Goal: Task Accomplishment & Management: Manage account settings

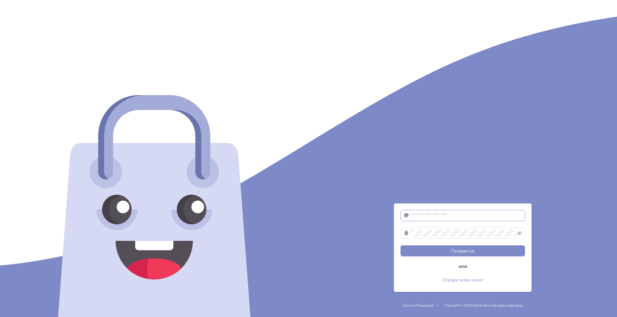
click at [424, 216] on input "text" at bounding box center [466, 215] width 112 height 7
type input "*"
type input "**********"
click at [400, 245] on button "Пријави се" at bounding box center [462, 250] width 124 height 11
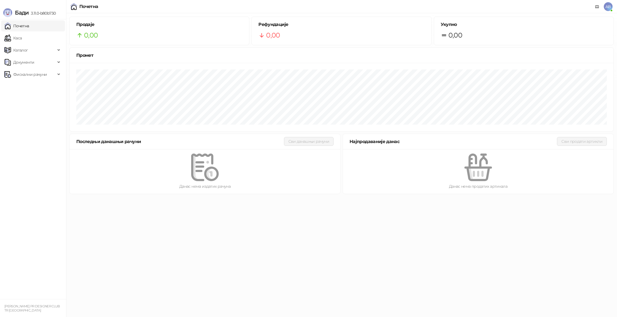
click at [29, 27] on link "Почетна" at bounding box center [16, 25] width 25 height 11
click at [12, 39] on link "Каса" at bounding box center [12, 37] width 17 height 11
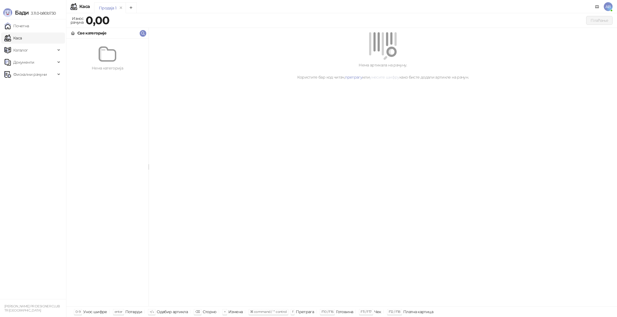
click at [392, 76] on link "унесите шифру" at bounding box center [384, 77] width 30 height 5
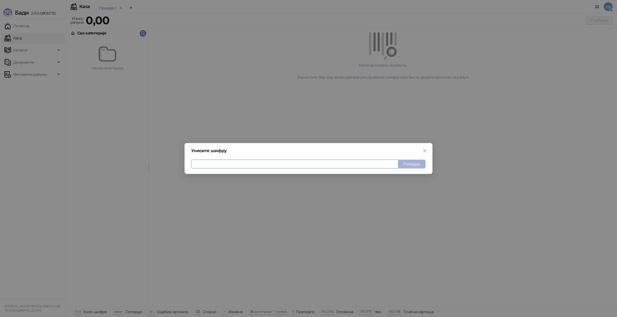
click at [411, 165] on button "Потврди" at bounding box center [412, 163] width 28 height 9
click at [427, 149] on span "Close" at bounding box center [424, 150] width 9 height 4
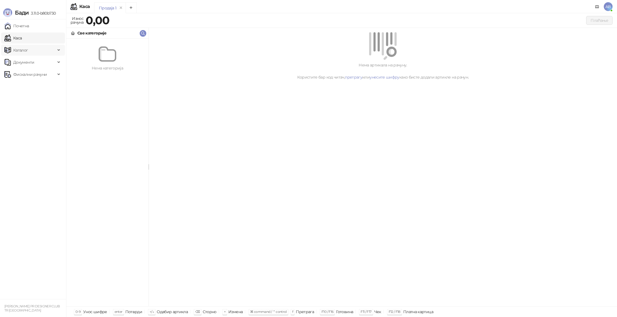
click at [34, 48] on span "Каталог" at bounding box center [29, 50] width 51 height 11
click at [32, 86] on link "Артикли" at bounding box center [19, 86] width 25 height 11
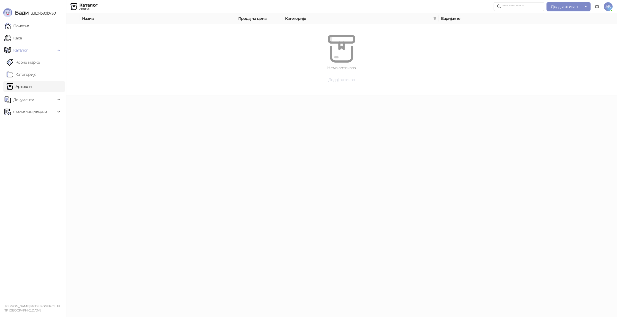
click at [347, 78] on span "Додај артикал" at bounding box center [341, 79] width 27 height 5
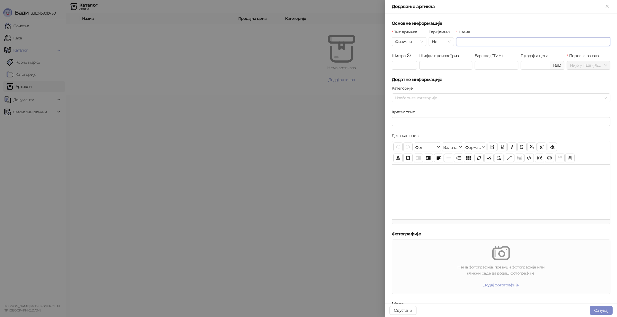
click at [474, 42] on input "Назив" at bounding box center [533, 41] width 154 height 9
type input "*"
type input "******"
click at [406, 66] on input "Шифра" at bounding box center [403, 65] width 25 height 9
type input "**"
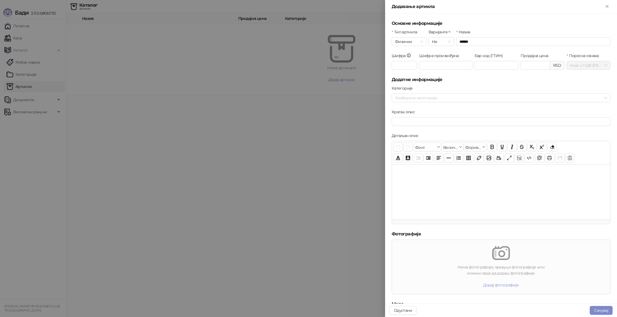
click at [448, 88] on div "Категорије" at bounding box center [500, 89] width 219 height 8
click at [414, 100] on div at bounding box center [498, 98] width 211 height 8
click at [442, 89] on div "Категорије" at bounding box center [500, 89] width 219 height 8
click at [483, 116] on div "Кратак опис" at bounding box center [500, 113] width 219 height 8
click at [480, 120] on input "Кратак опис" at bounding box center [500, 121] width 219 height 9
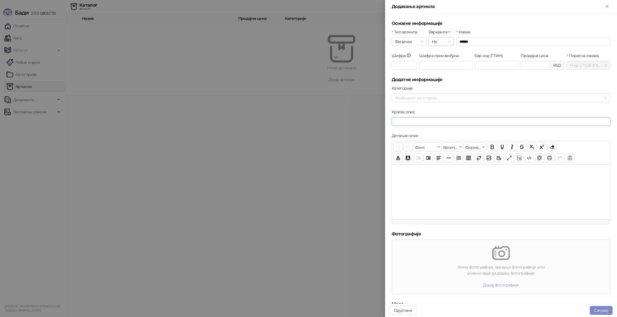
click at [444, 43] on span "Не" at bounding box center [441, 41] width 19 height 8
click at [489, 67] on input "Бар код (ГТИН)" at bounding box center [496, 65] width 44 height 9
click at [522, 63] on input "Продајна цена" at bounding box center [535, 65] width 29 height 8
type input "*"
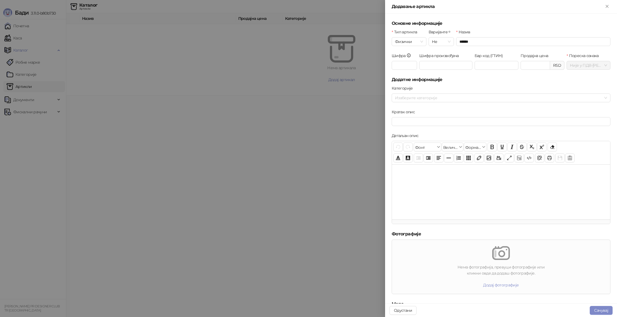
type input "*******"
click at [550, 72] on div "Продајна цена ******* RSD" at bounding box center [542, 65] width 46 height 24
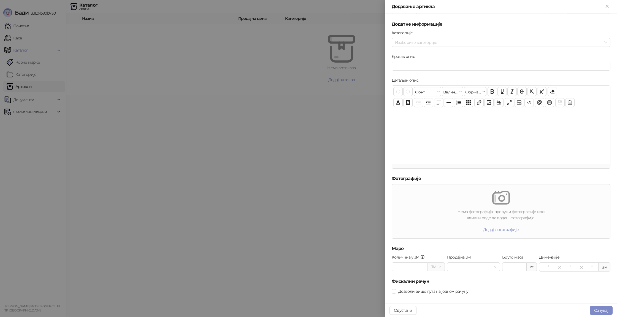
scroll to position [61, 0]
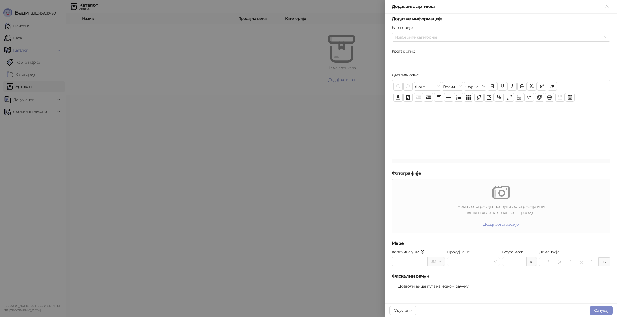
click at [420, 288] on span "Дозволи више пута на једном рачуну" at bounding box center [433, 286] width 74 height 6
click at [609, 308] on button "Сачувај" at bounding box center [600, 310] width 23 height 9
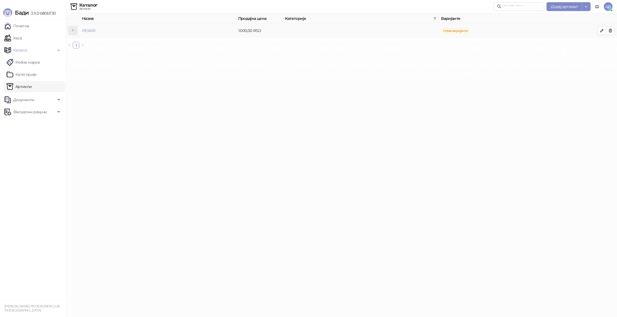
click at [450, 31] on span "Нема варијанти" at bounding box center [455, 31] width 29 height 6
click at [457, 30] on span "Нема варијанти" at bounding box center [455, 31] width 29 height 6
click at [461, 20] on th "Варијанте" at bounding box center [517, 18] width 156 height 11
click at [604, 31] on button "button" at bounding box center [601, 30] width 9 height 9
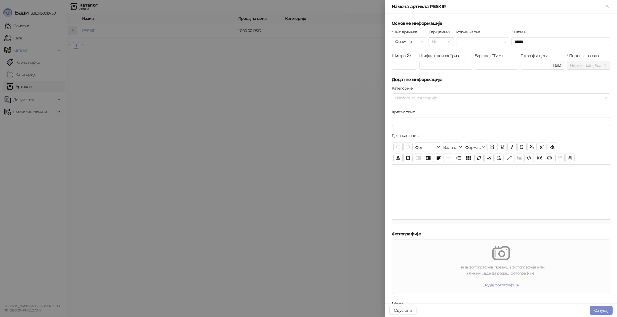
click at [444, 40] on span "Не" at bounding box center [441, 41] width 19 height 8
click at [442, 58] on div "Да" at bounding box center [441, 61] width 17 height 6
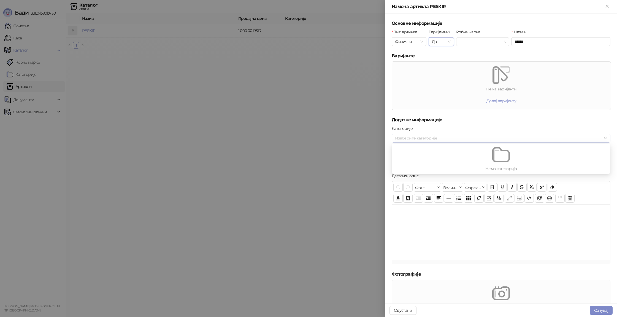
click at [462, 141] on div at bounding box center [498, 138] width 211 height 8
drag, startPoint x: 284, startPoint y: 118, endPoint x: 334, endPoint y: 119, distance: 49.8
click at [285, 118] on div at bounding box center [308, 158] width 617 height 317
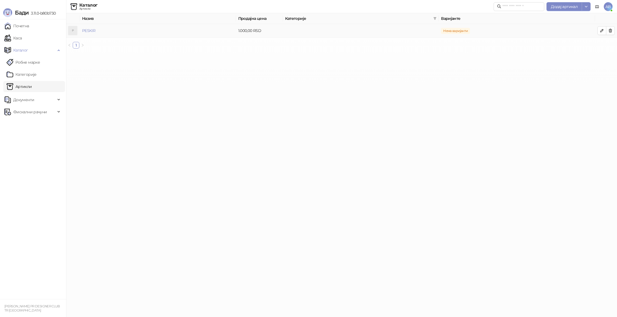
click at [459, 30] on span "Нема варијанти" at bounding box center [455, 31] width 29 height 6
click at [604, 30] on button "button" at bounding box center [601, 30] width 9 height 9
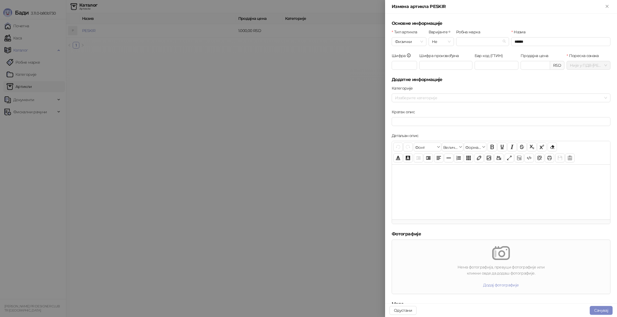
click at [326, 78] on div at bounding box center [308, 158] width 617 height 317
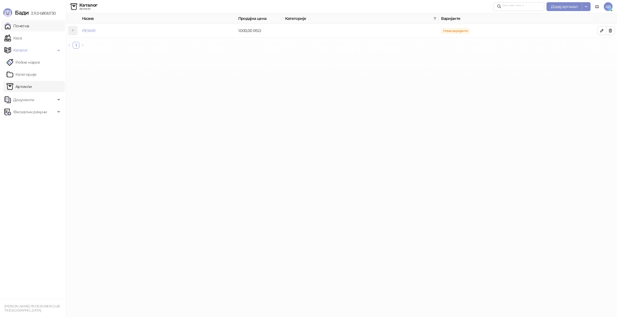
click at [17, 23] on link "Почетна" at bounding box center [16, 25] width 25 height 11
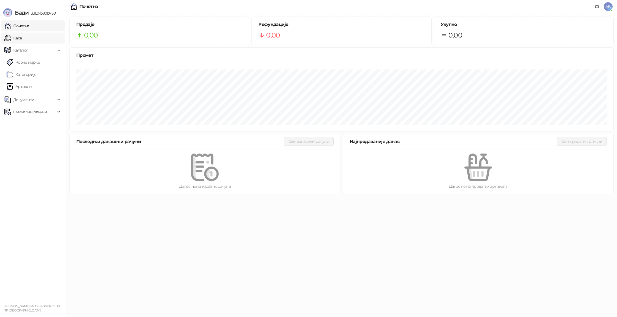
click at [22, 36] on link "Каса" at bounding box center [12, 37] width 17 height 11
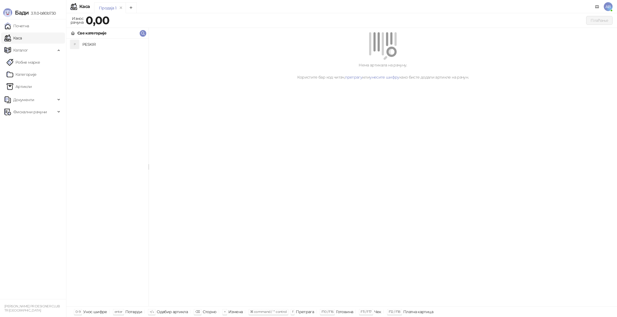
click at [109, 49] on li "P PESKIR" at bounding box center [107, 44] width 82 height 11
click at [111, 44] on h4 "PESKIR" at bounding box center [113, 44] width 62 height 9
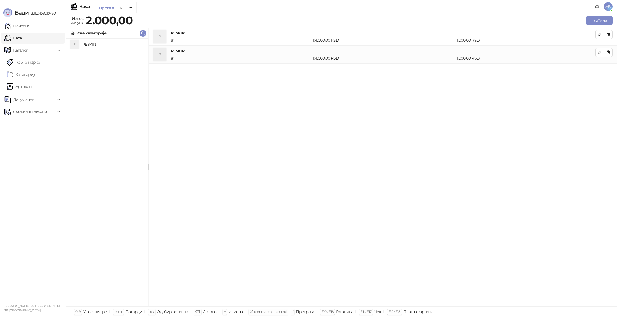
click at [101, 43] on h4 "PESKIR" at bounding box center [113, 44] width 62 height 9
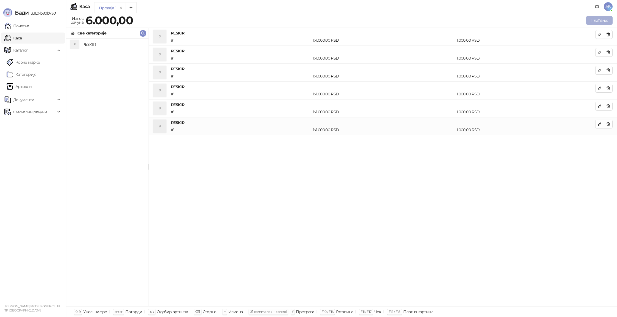
click at [594, 21] on button "Плаћање" at bounding box center [599, 20] width 26 height 9
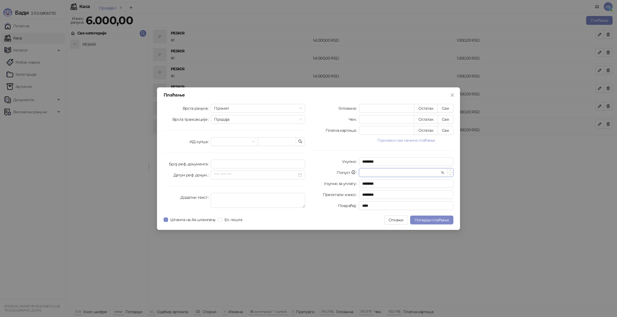
click at [380, 176] on input "*" at bounding box center [400, 172] width 77 height 8
type input "*"
type input "********"
type input "**"
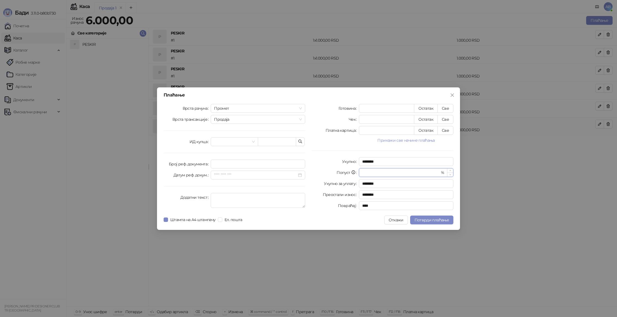
type input "********"
type input "*"
type input "********"
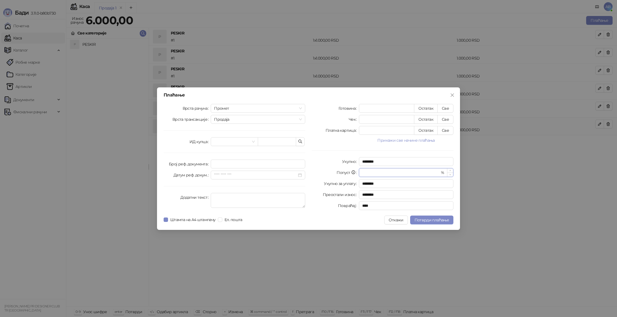
type input "********"
click at [239, 142] on input "search" at bounding box center [232, 141] width 36 height 8
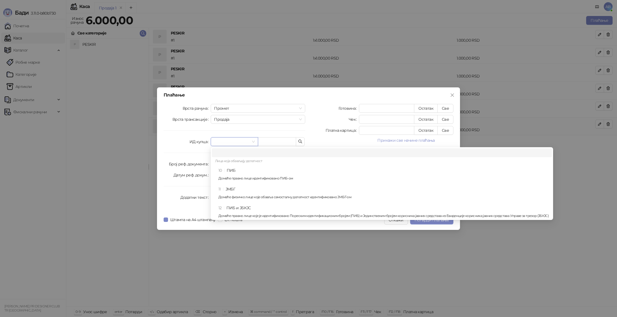
click at [239, 142] on input "search" at bounding box center [232, 141] width 36 height 8
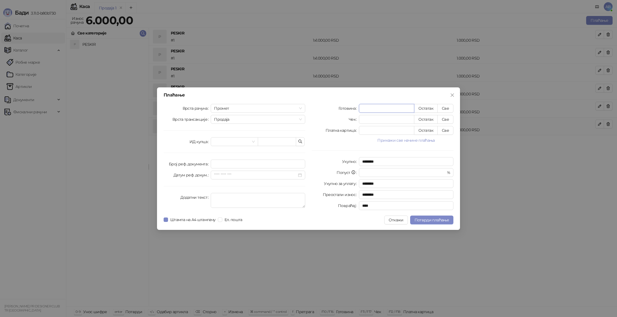
click at [407, 107] on input "*" at bounding box center [386, 108] width 55 height 8
type input "*"
type input "********"
type input "**"
type input "********"
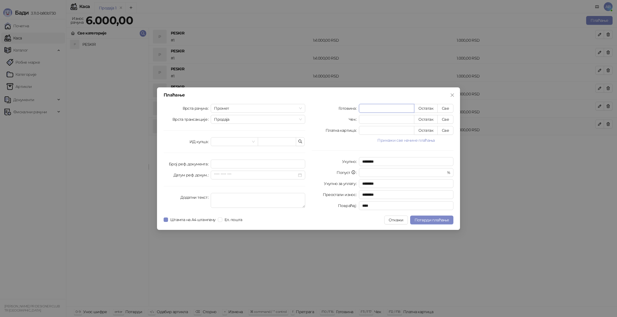
type input "***"
type input "********"
type input "****"
type input "*****"
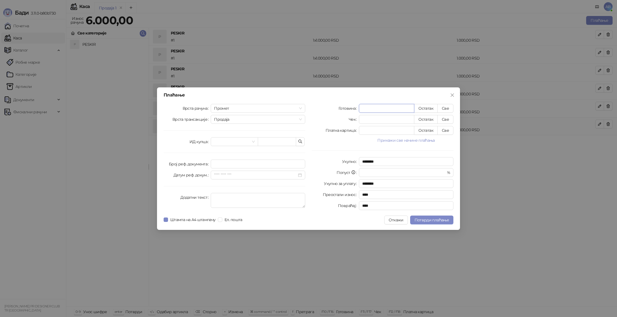
type input "*********"
type input "****"
click at [394, 139] on button "Прикажи све начине плаћања" at bounding box center [406, 140] width 94 height 7
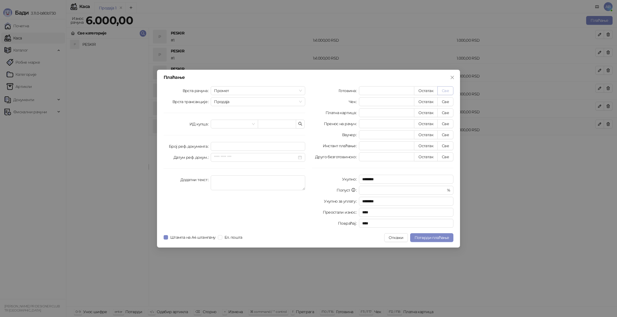
click at [449, 93] on button "Све" at bounding box center [445, 90] width 16 height 9
click at [447, 235] on span "Потврди плаћање" at bounding box center [431, 237] width 34 height 5
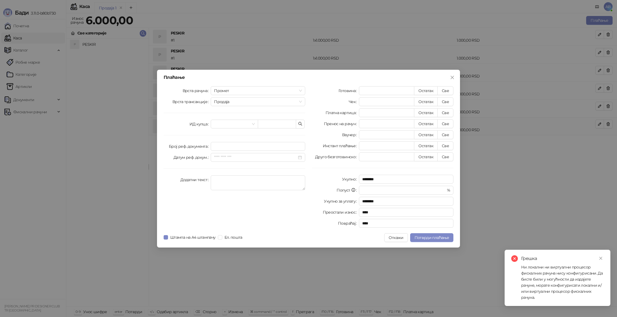
click at [603, 259] on link "Close" at bounding box center [600, 258] width 6 height 6
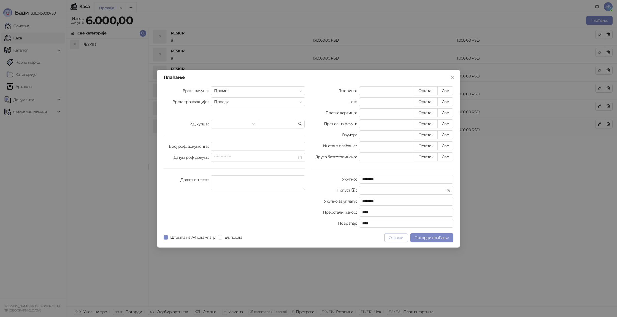
click at [398, 239] on button "Откажи" at bounding box center [395, 237] width 23 height 9
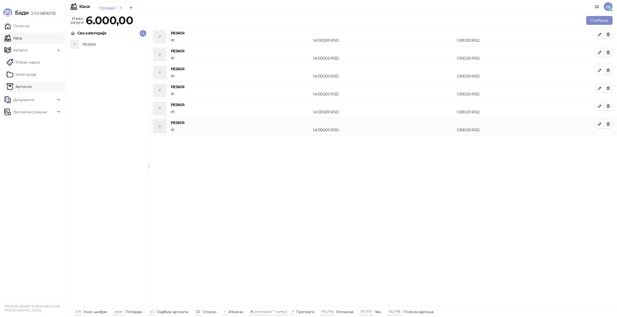
click at [32, 85] on link "Артикли" at bounding box center [19, 86] width 25 height 11
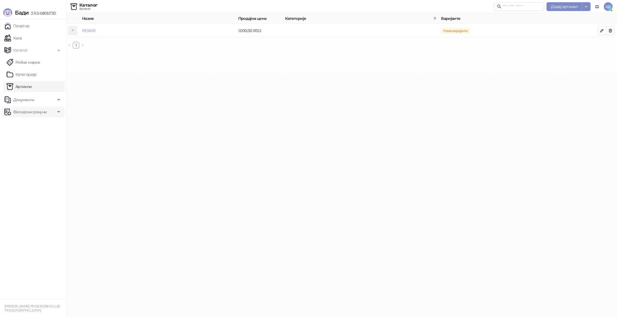
click at [47, 110] on span "Фискални рачуни" at bounding box center [30, 111] width 34 height 11
click at [37, 97] on span "Документи" at bounding box center [29, 99] width 51 height 11
click at [37, 67] on link "Робне марке" at bounding box center [23, 62] width 33 height 11
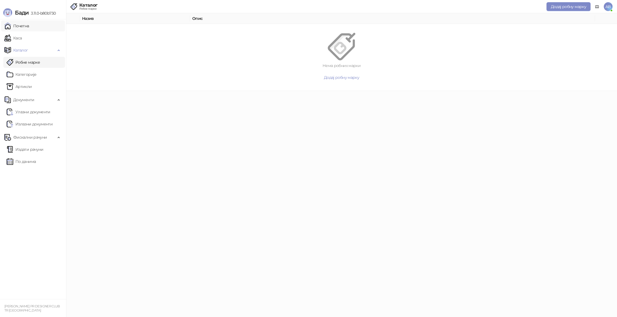
click at [28, 23] on link "Почетна" at bounding box center [16, 25] width 25 height 11
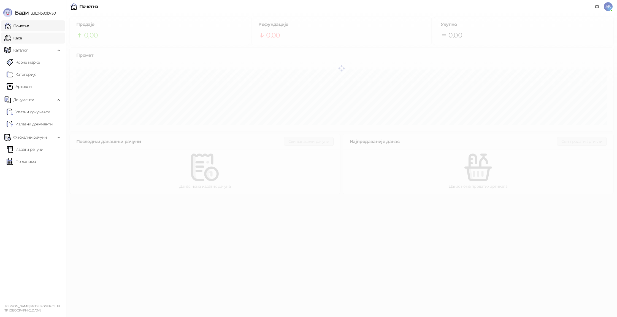
click at [22, 37] on link "Каса" at bounding box center [12, 37] width 17 height 11
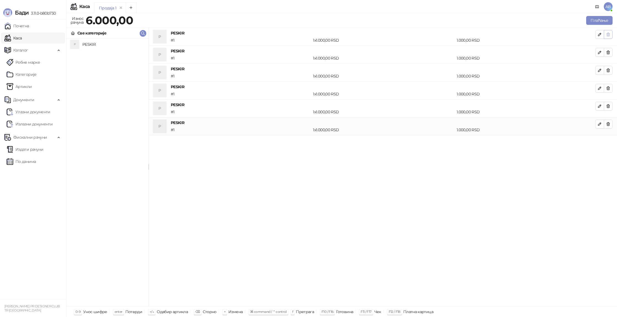
click at [608, 35] on icon "button" at bounding box center [608, 34] width 4 height 4
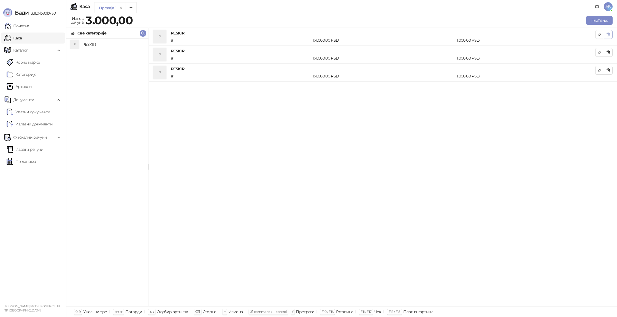
click at [608, 35] on icon "button" at bounding box center [608, 34] width 4 height 4
click at [608, 35] on icon "button" at bounding box center [607, 34] width 3 height 3
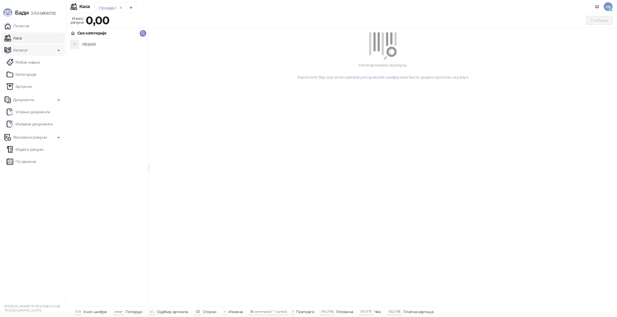
click at [43, 54] on span "Каталог" at bounding box center [29, 50] width 51 height 11
click at [602, 7] on div "AB" at bounding box center [601, 6] width 22 height 13
click at [599, 7] on link at bounding box center [596, 6] width 9 height 9
drag, startPoint x: 21, startPoint y: 138, endPoint x: 27, endPoint y: 121, distance: 18.1
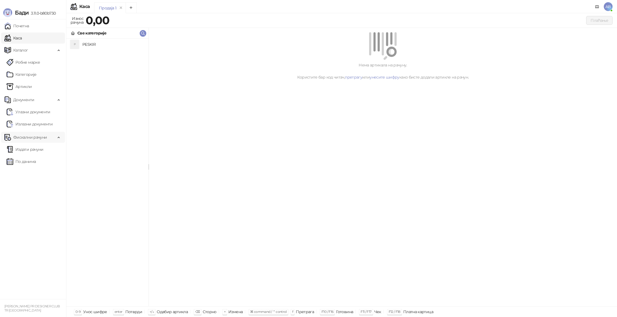
click at [22, 138] on span "Фискални рачуни" at bounding box center [30, 137] width 34 height 11
click at [30, 102] on span "Документи" at bounding box center [23, 99] width 21 height 11
click at [93, 302] on div "P PESKIR" at bounding box center [107, 172] width 82 height 267
click at [134, 32] on div "Све категорије" at bounding box center [107, 33] width 82 height 11
click at [97, 43] on h4 "PESKIR" at bounding box center [113, 44] width 62 height 9
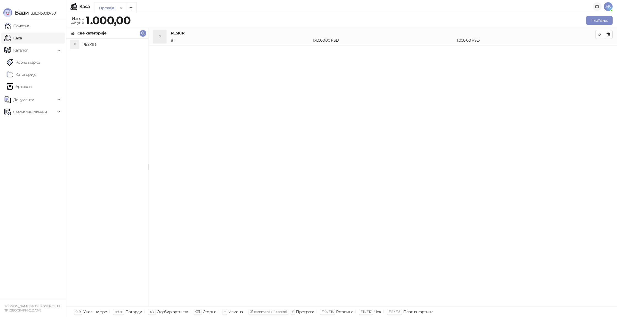
click at [596, 10] on span at bounding box center [597, 6] width 4 height 13
click at [606, 7] on span "AB" at bounding box center [607, 6] width 9 height 9
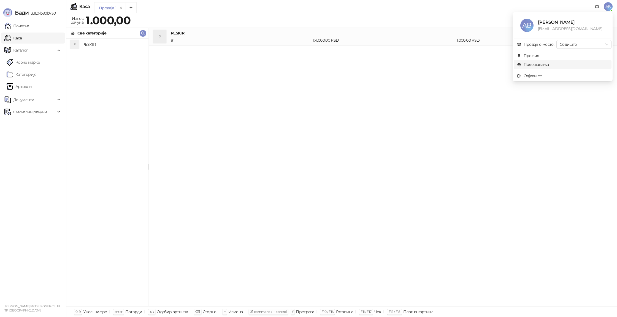
click at [540, 64] on link "Подешавања" at bounding box center [533, 64] width 32 height 5
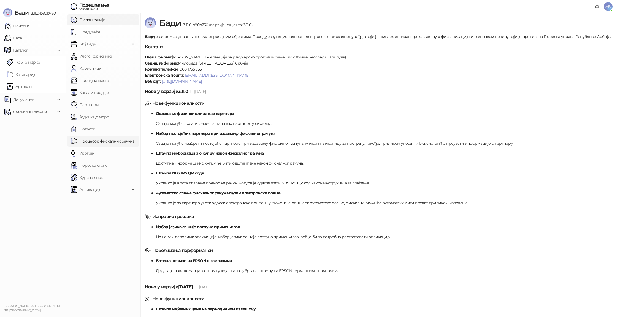
click at [113, 140] on link "Процесор фискалних рачуна" at bounding box center [102, 140] width 64 height 11
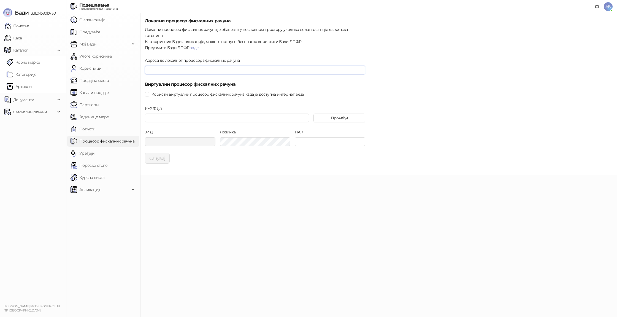
click at [175, 66] on input "Адреса до локалног процесора фискалних рачуна" at bounding box center [255, 70] width 220 height 9
type input "**********"
click at [252, 81] on h5 "Виртуални процесор фискалних рачуна" at bounding box center [255, 84] width 220 height 7
click at [160, 153] on button "Сачувај" at bounding box center [157, 158] width 25 height 11
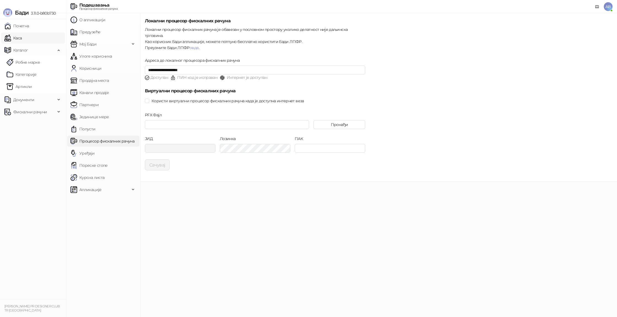
click at [22, 37] on link "Каса" at bounding box center [12, 37] width 17 height 11
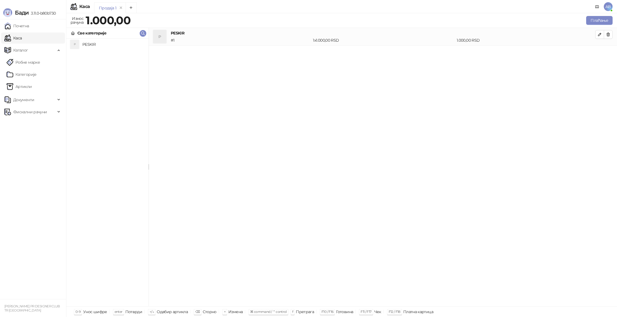
click at [210, 37] on div "# 1" at bounding box center [241, 40] width 142 height 6
click at [105, 42] on h4 "PESKIR" at bounding box center [113, 44] width 62 height 9
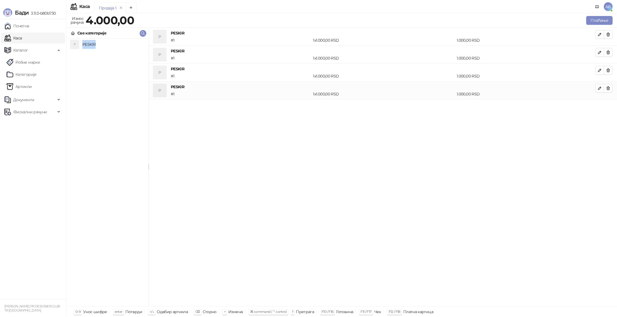
click at [105, 42] on h4 "PESKIR" at bounding box center [113, 44] width 62 height 9
click at [602, 23] on button "Плаћање" at bounding box center [599, 20] width 26 height 9
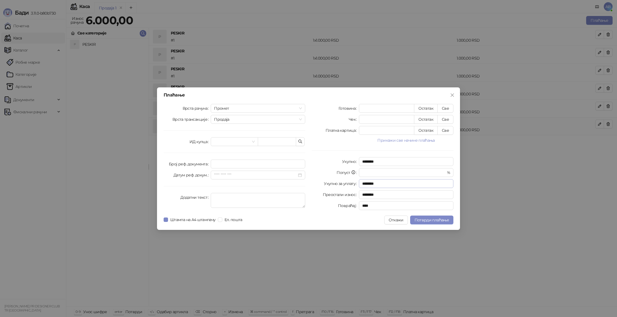
type input "*"
type input "********"
type input "**"
type input "********"
type input "***"
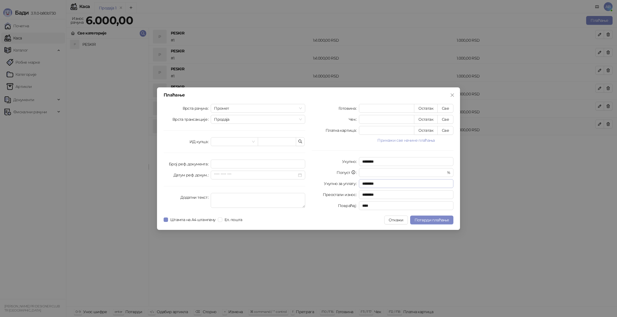
type input "********"
type input "****"
click at [450, 108] on button "Све" at bounding box center [445, 108] width 16 height 9
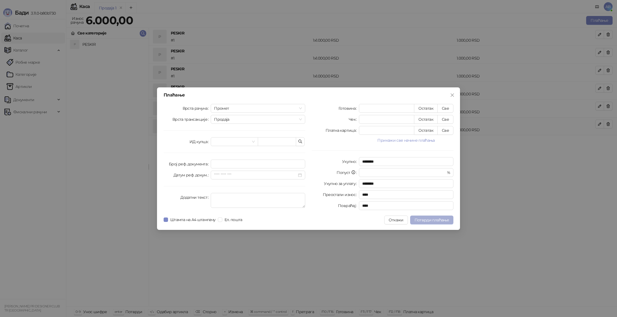
click at [447, 222] on button "Потврди плаћање" at bounding box center [431, 219] width 43 height 9
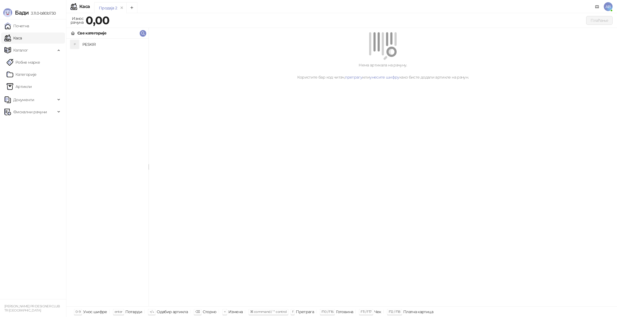
click at [609, 6] on span "AB" at bounding box center [607, 6] width 9 height 9
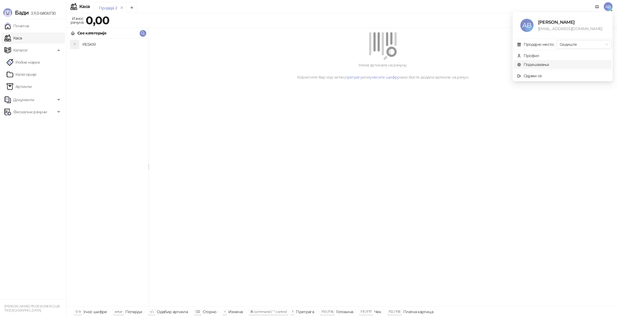
click at [549, 64] on link "Подешавања" at bounding box center [533, 64] width 32 height 5
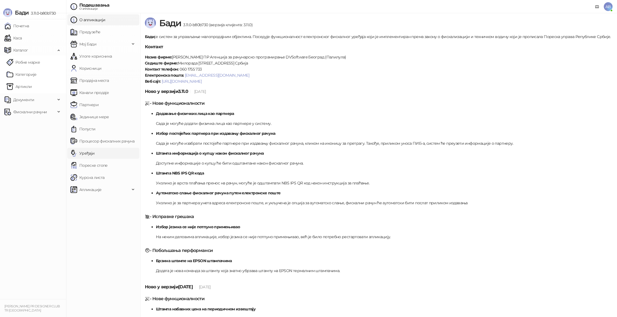
click at [95, 150] on link "Уређаји" at bounding box center [82, 153] width 24 height 11
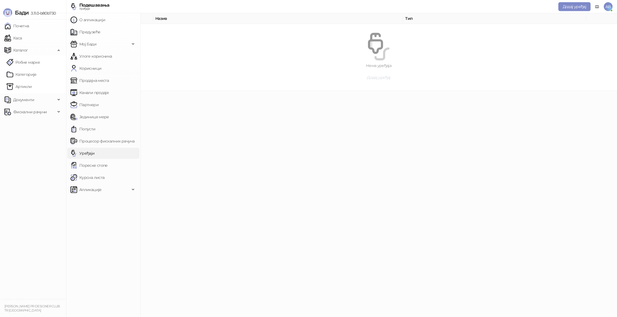
click at [374, 76] on span "Додај уређај" at bounding box center [378, 77] width 23 height 5
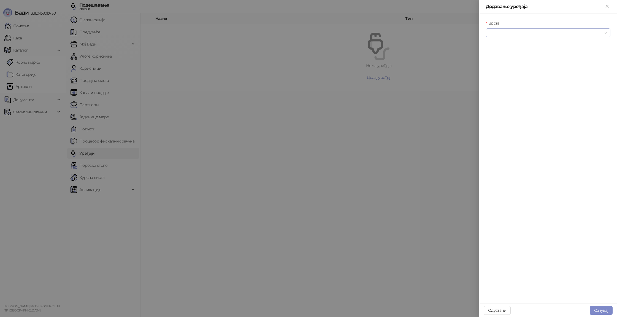
click at [516, 30] on input "Врста" at bounding box center [545, 33] width 113 height 8
click at [516, 60] on div "Термални штампач" at bounding box center [548, 61] width 116 height 6
click at [511, 58] on input "Повезивање" at bounding box center [545, 56] width 113 height 8
click at [510, 93] on div "Штампач" at bounding box center [548, 94] width 116 height 6
click at [507, 78] on input "Уређај" at bounding box center [545, 80] width 113 height 8
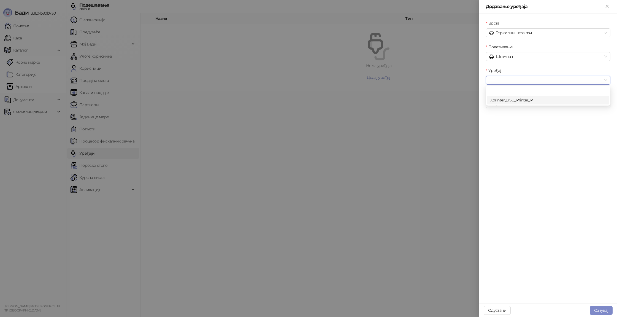
click at [505, 101] on div "Xprinter_USB_Printer_P" at bounding box center [548, 100] width 116 height 6
click at [605, 310] on button "Сачувај" at bounding box center [600, 310] width 23 height 9
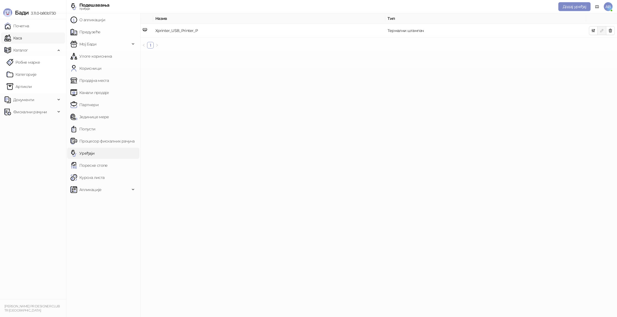
click at [22, 38] on link "Каса" at bounding box center [12, 37] width 17 height 11
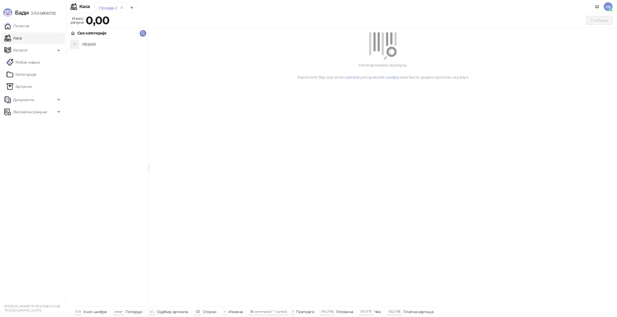
click at [109, 45] on h4 "PESKIR" at bounding box center [113, 44] width 62 height 9
click at [23, 28] on link "Почетна" at bounding box center [16, 25] width 25 height 11
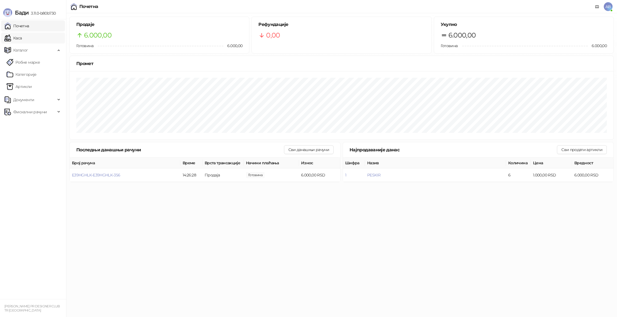
click at [22, 40] on link "Каса" at bounding box center [12, 37] width 17 height 11
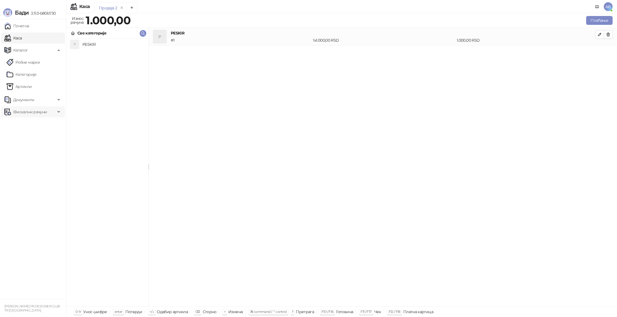
click at [32, 107] on span "Фискални рачуни" at bounding box center [30, 111] width 34 height 11
click at [32, 121] on link "Издати рачуни" at bounding box center [25, 123] width 37 height 11
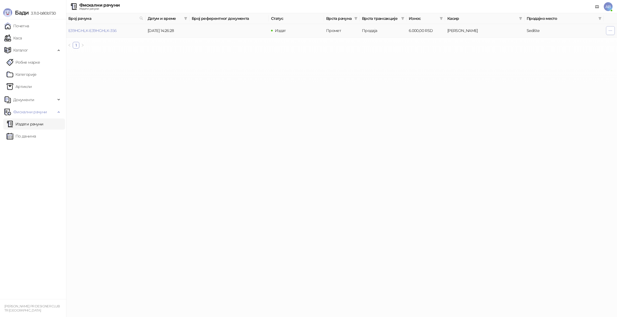
click at [609, 30] on icon "button" at bounding box center [610, 30] width 3 height 0
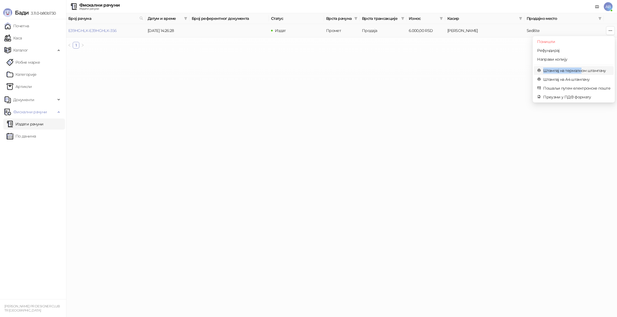
drag, startPoint x: 583, startPoint y: 60, endPoint x: 582, endPoint y: 69, distance: 8.8
click at [582, 69] on ul "Поништи Рефундирај Направи копију Штампај на термалном штампачу Штампај на А4 ш…" at bounding box center [573, 69] width 82 height 66
click at [582, 70] on span "Штампај на термалном штампачу" at bounding box center [576, 70] width 67 height 6
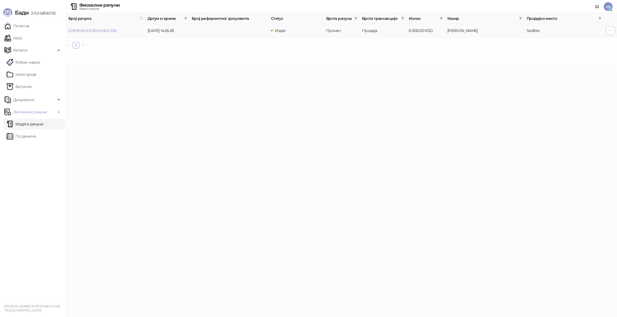
click at [609, 30] on icon "button" at bounding box center [610, 30] width 4 height 4
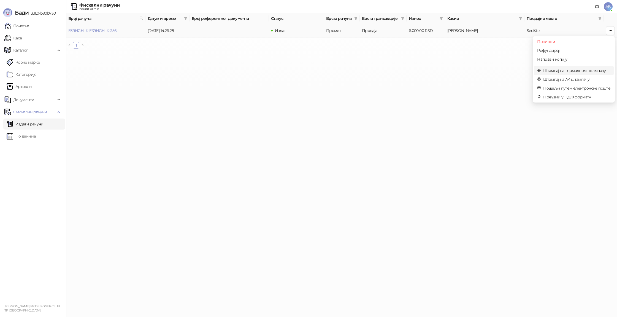
click at [568, 72] on span "Штампај на термалном штампачу" at bounding box center [576, 70] width 67 height 6
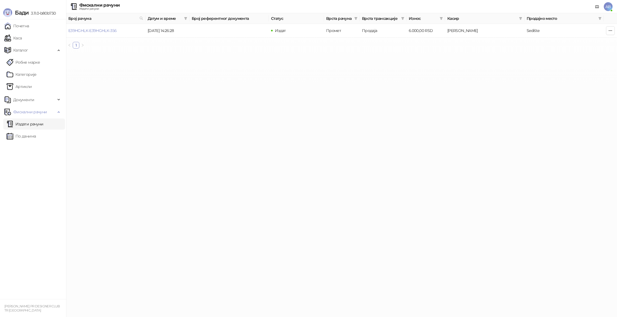
click at [608, 6] on span "AB" at bounding box center [607, 6] width 9 height 9
click at [549, 64] on link "Подешавања" at bounding box center [533, 64] width 32 height 5
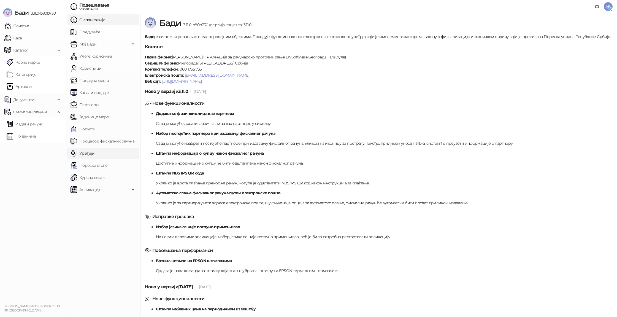
click at [95, 151] on link "Уређаји" at bounding box center [82, 153] width 24 height 11
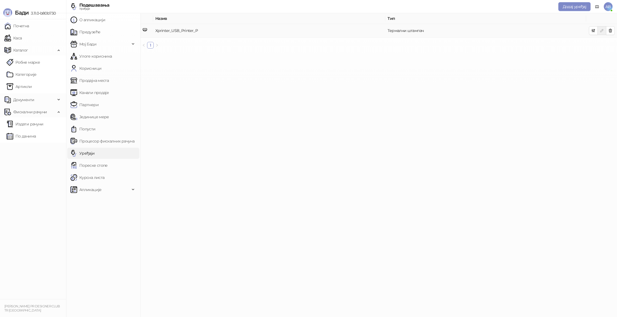
click at [442, 27] on td "Термални штампач" at bounding box center [485, 30] width 201 height 13
click at [591, 30] on button "button" at bounding box center [593, 30] width 9 height 9
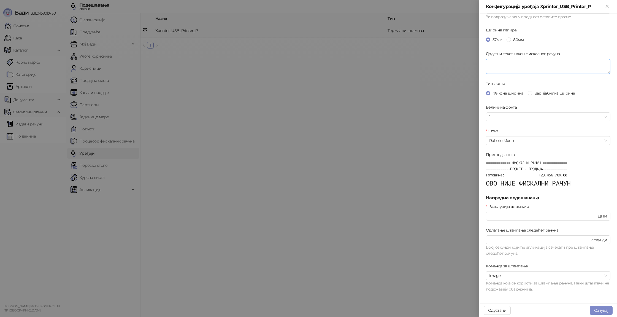
scroll to position [94, 0]
click at [501, 276] on span "Image" at bounding box center [548, 273] width 118 height 8
click at [511, 259] on form "Основна подешавања Штампај лого предузећа пре фискалног рачуна Пресеци папир на…" at bounding box center [548, 107] width 124 height 363
click at [546, 276] on span "Image" at bounding box center [548, 273] width 118 height 8
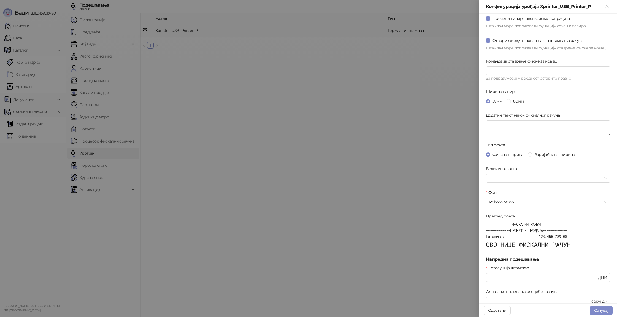
scroll to position [27, 0]
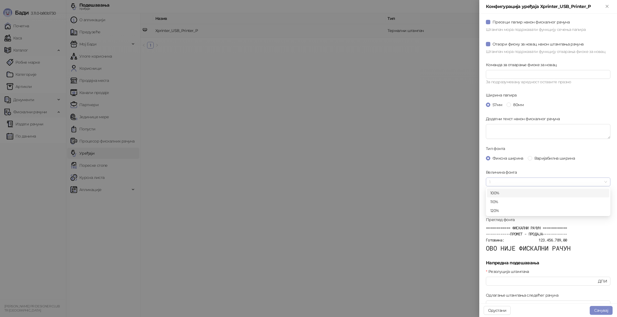
click at [522, 181] on span "1" at bounding box center [548, 182] width 118 height 8
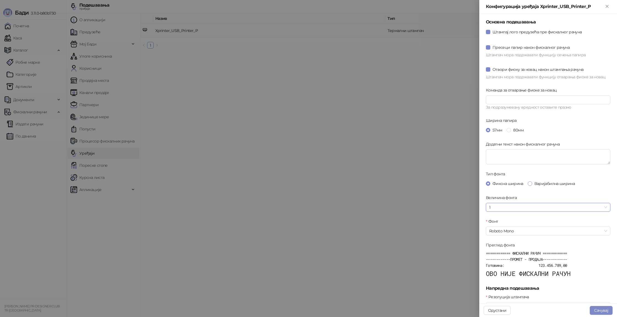
scroll to position [0, 0]
click at [450, 96] on div at bounding box center [308, 158] width 617 height 317
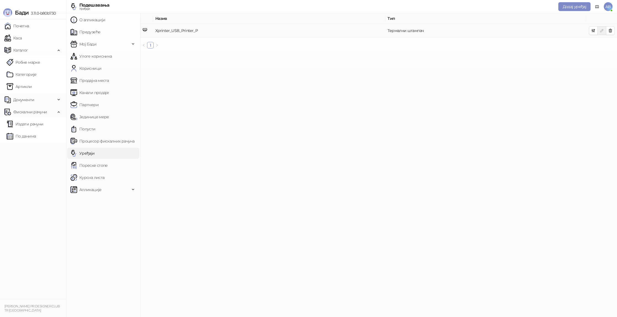
click at [266, 32] on td "Xprinter_USB_Printer_P" at bounding box center [269, 30] width 232 height 13
click at [614, 34] on button "button" at bounding box center [610, 30] width 9 height 9
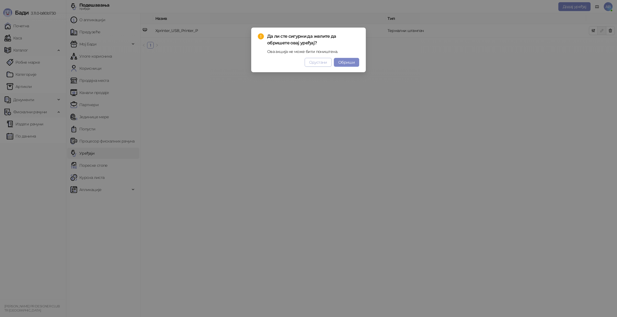
click at [308, 62] on button "Одустани" at bounding box center [317, 62] width 27 height 9
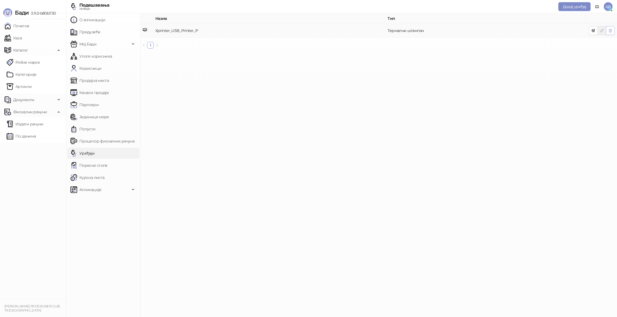
click at [611, 29] on icon "button" at bounding box center [610, 30] width 4 height 4
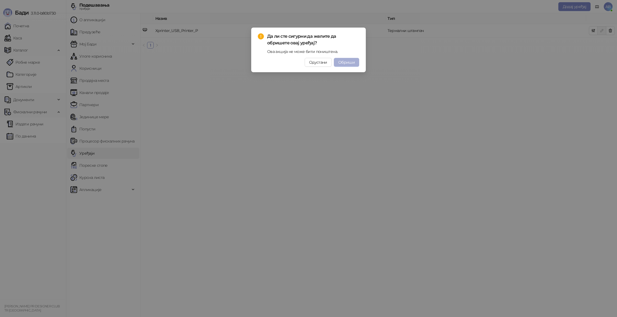
click at [352, 62] on span "Обриши" at bounding box center [346, 62] width 17 height 5
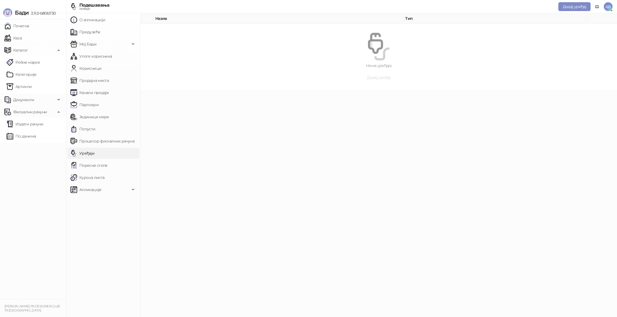
click at [388, 76] on span "Додај уређај" at bounding box center [378, 77] width 23 height 5
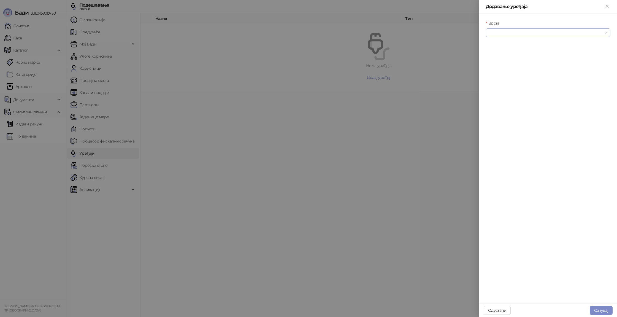
click at [558, 36] on input "Врста" at bounding box center [545, 33] width 113 height 8
click at [543, 61] on div "Термални штампач" at bounding box center [548, 61] width 116 height 6
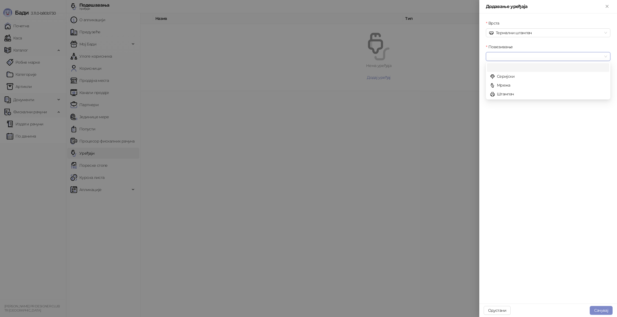
click at [538, 57] on input "Повезивање" at bounding box center [545, 56] width 113 height 8
click at [528, 93] on div "Штампач" at bounding box center [548, 94] width 116 height 6
click at [514, 81] on input "Уређај" at bounding box center [545, 80] width 113 height 8
click at [515, 55] on span "Штампач" at bounding box center [548, 56] width 118 height 8
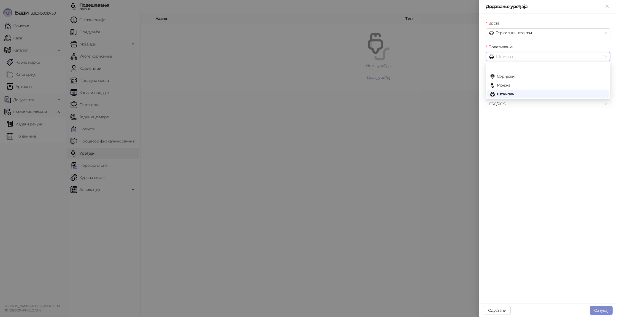
click at [515, 55] on span "Штампач" at bounding box center [548, 56] width 118 height 8
click at [412, 122] on div at bounding box center [308, 158] width 617 height 317
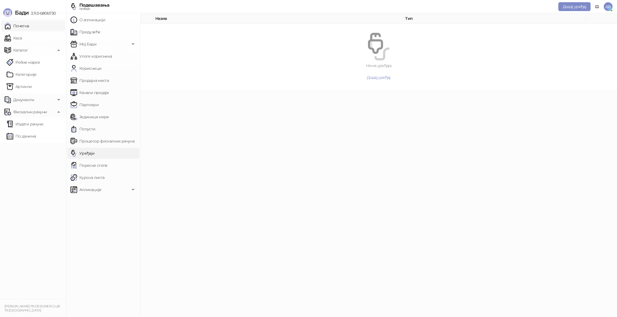
click at [19, 25] on link "Почетна" at bounding box center [16, 25] width 25 height 11
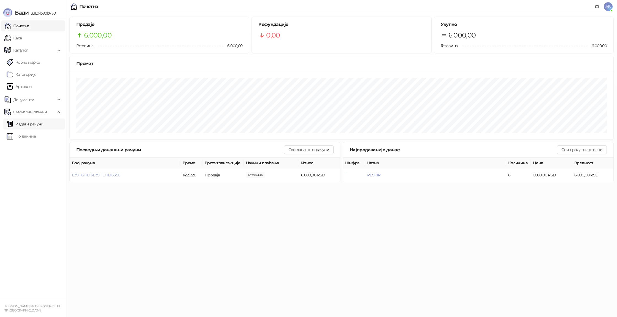
click at [27, 125] on link "Издати рачуни" at bounding box center [25, 123] width 37 height 11
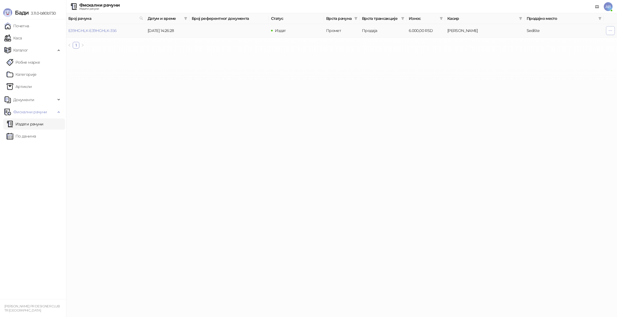
click at [612, 31] on button "button" at bounding box center [610, 30] width 9 height 9
click at [519, 53] on html "Бади 3.11.0-b80b730 Почетна Каса Каталог Робне марке Категорије Артикли Докумен…" at bounding box center [308, 26] width 617 height 53
click at [600, 7] on link at bounding box center [596, 6] width 9 height 9
click at [606, 8] on span "AB" at bounding box center [607, 6] width 9 height 9
click at [549, 63] on link "Подешавања" at bounding box center [533, 64] width 32 height 5
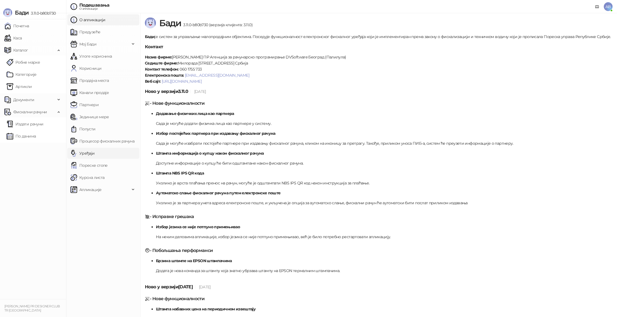
click at [95, 156] on link "Уређаји" at bounding box center [82, 153] width 24 height 11
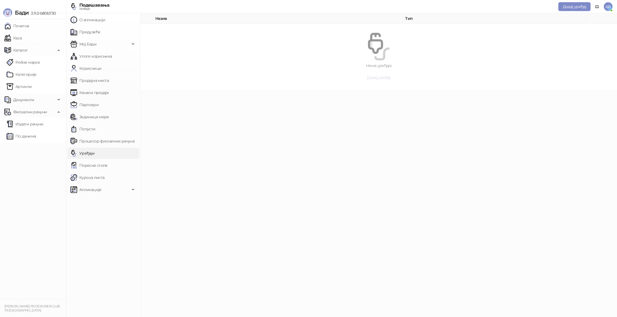
click at [383, 79] on span "Додај уређај" at bounding box center [378, 77] width 23 height 5
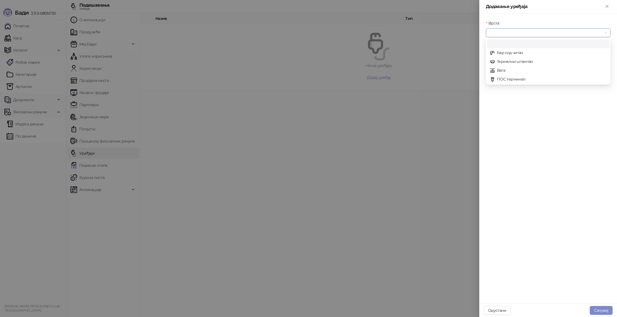
click at [543, 30] on input "Врста" at bounding box center [545, 33] width 113 height 8
click at [538, 64] on div "Термални штампач" at bounding box center [548, 61] width 122 height 9
drag, startPoint x: 519, startPoint y: 44, endPoint x: 520, endPoint y: 47, distance: 2.8
click at [520, 44] on div "Повезивање" at bounding box center [548, 48] width 124 height 8
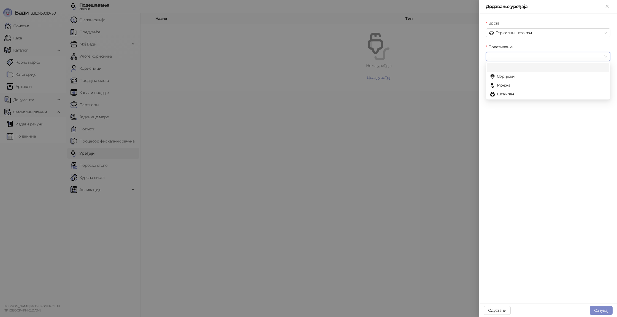
click at [519, 55] on input "Повезивање" at bounding box center [545, 56] width 113 height 8
click at [516, 95] on div "Штампач" at bounding box center [548, 94] width 116 height 6
click at [509, 77] on input "Уређај" at bounding box center [545, 80] width 113 height 8
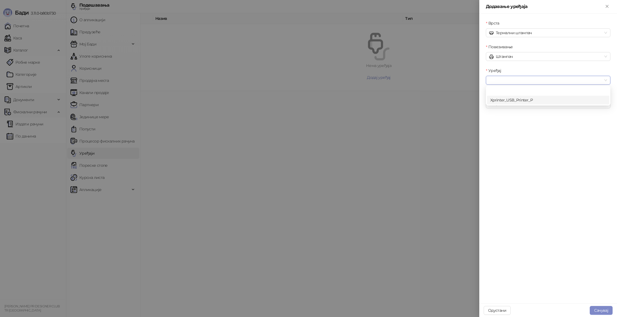
click at [518, 100] on div "Xprinter_USB_Printer_P" at bounding box center [548, 100] width 116 height 6
click at [607, 307] on button "Сачувај" at bounding box center [600, 310] width 23 height 9
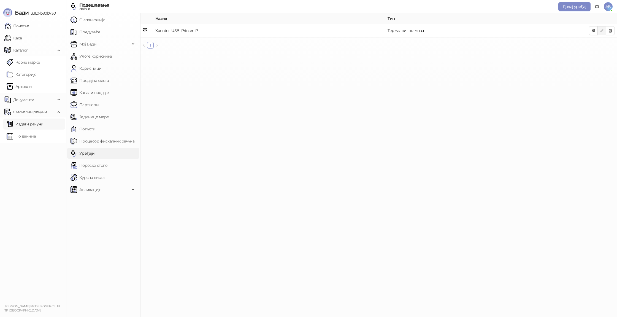
click at [39, 126] on link "Издати рачуни" at bounding box center [25, 123] width 37 height 11
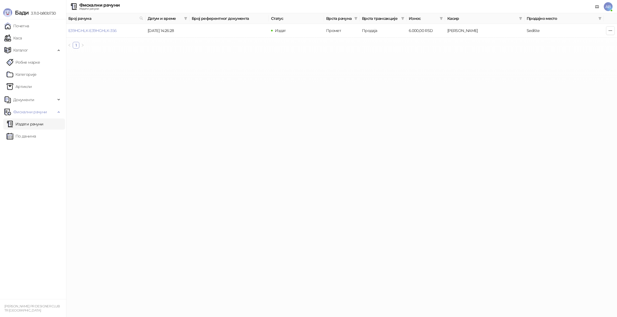
click at [43, 126] on link "Издати рачуни" at bounding box center [25, 123] width 37 height 11
click at [38, 127] on link "Издати рачуни" at bounding box center [25, 123] width 37 height 11
click at [30, 125] on link "Издати рачуни" at bounding box center [25, 123] width 37 height 11
click at [36, 136] on link "По данима" at bounding box center [21, 135] width 29 height 11
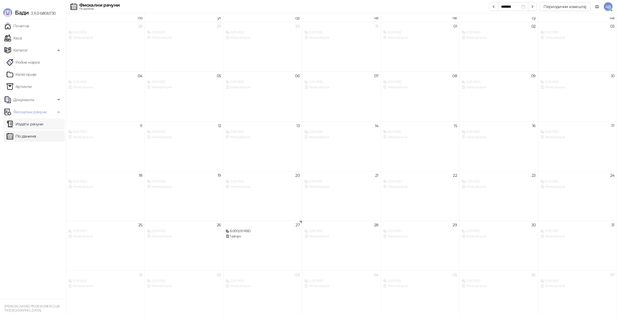
click at [37, 125] on link "Издати рачуни" at bounding box center [25, 123] width 37 height 11
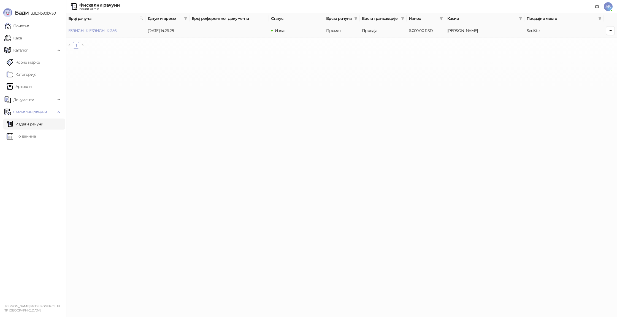
click at [605, 27] on td at bounding box center [609, 30] width 13 height 13
click at [607, 29] on button "button" at bounding box center [610, 30] width 9 height 9
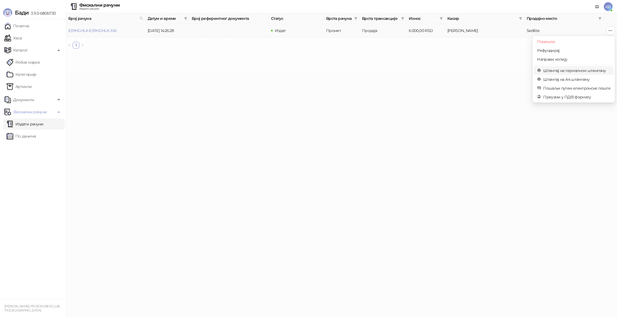
click at [592, 70] on span "Штампај на термалном штампачу" at bounding box center [576, 70] width 67 height 6
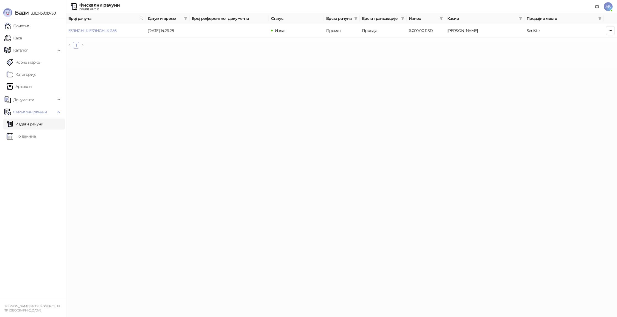
click at [606, 8] on span "AB" at bounding box center [607, 6] width 9 height 9
click at [541, 64] on link "Подешавања" at bounding box center [533, 64] width 32 height 5
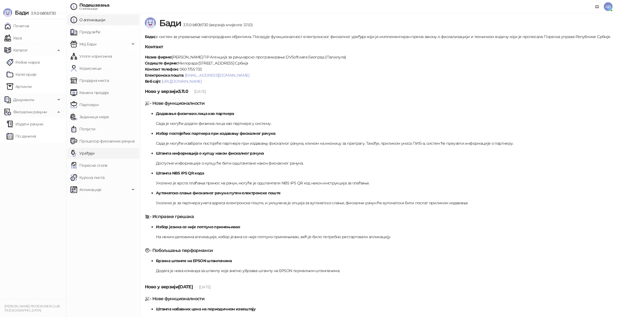
click at [93, 149] on link "Уређаји" at bounding box center [82, 153] width 24 height 11
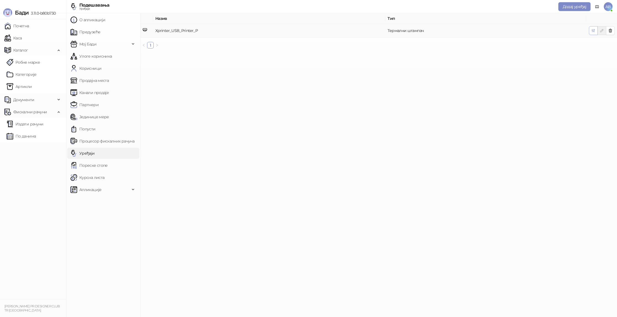
click at [592, 30] on icon "button" at bounding box center [593, 30] width 4 height 4
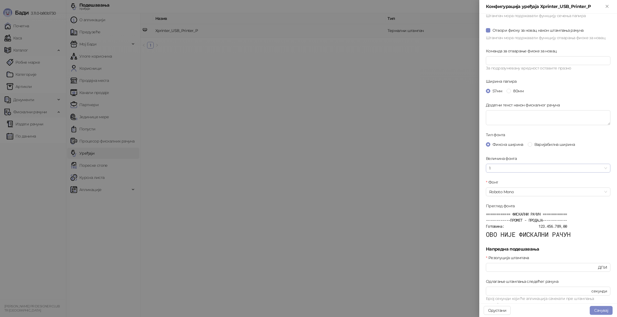
scroll to position [41, 0]
click at [505, 169] on span "1" at bounding box center [548, 168] width 118 height 8
click at [500, 194] on div "120%" at bounding box center [548, 196] width 116 height 6
click at [601, 308] on button "Сачувај" at bounding box center [600, 310] width 23 height 9
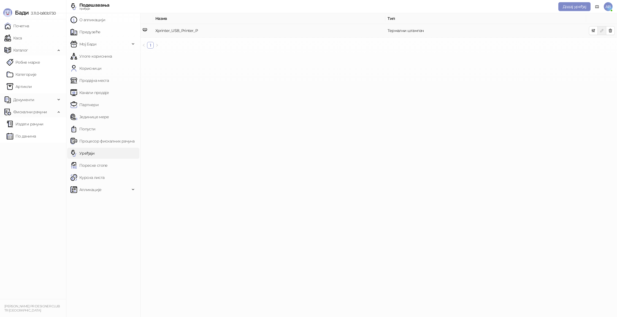
click at [588, 30] on td at bounding box center [601, 30] width 31 height 13
click at [594, 31] on icon "button" at bounding box center [593, 30] width 4 height 4
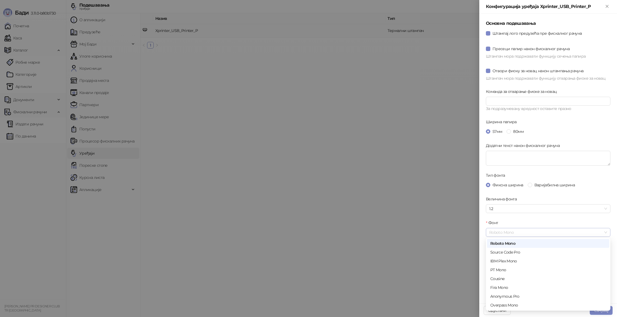
click at [520, 232] on span "Roboto Mono" at bounding box center [548, 232] width 118 height 8
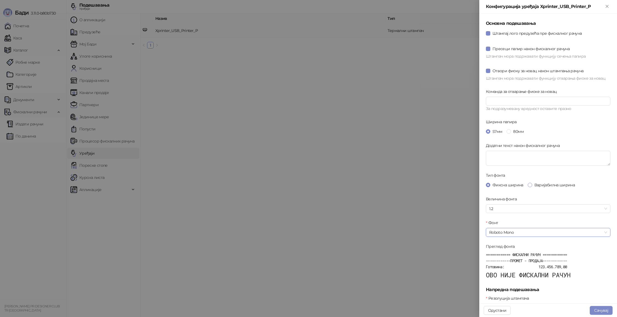
click at [545, 183] on span "Варијабилна ширина" at bounding box center [554, 185] width 45 height 6
click at [556, 186] on span "Варијабилна ширина" at bounding box center [554, 185] width 45 height 6
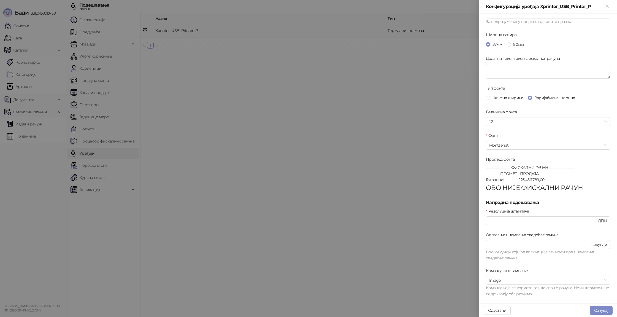
scroll to position [94, 0]
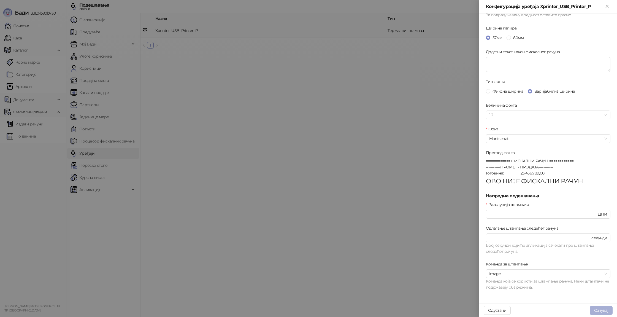
click at [595, 307] on button "Сачувај" at bounding box center [600, 310] width 23 height 9
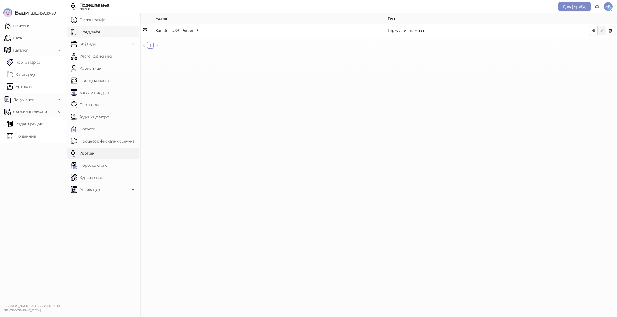
click at [90, 34] on link "Предузеће" at bounding box center [85, 31] width 30 height 11
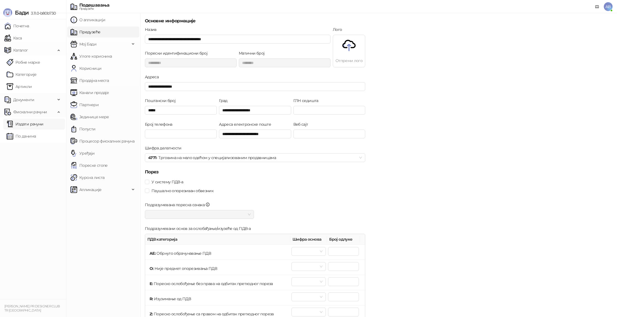
click at [30, 123] on link "Издати рачуни" at bounding box center [25, 123] width 37 height 11
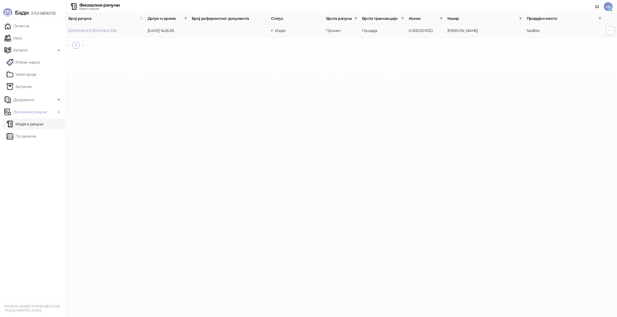
click at [606, 29] on button "button" at bounding box center [610, 30] width 9 height 9
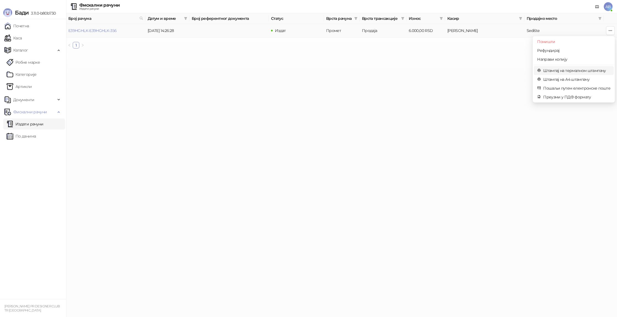
click at [584, 70] on span "Штампај на термалном штампачу" at bounding box center [576, 70] width 67 height 6
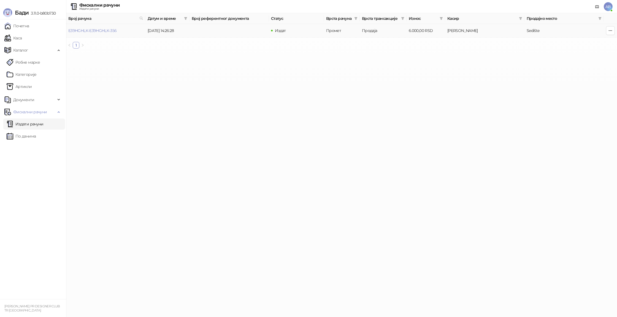
click at [604, 29] on td at bounding box center [609, 30] width 13 height 13
click at [606, 30] on button "button" at bounding box center [610, 30] width 9 height 9
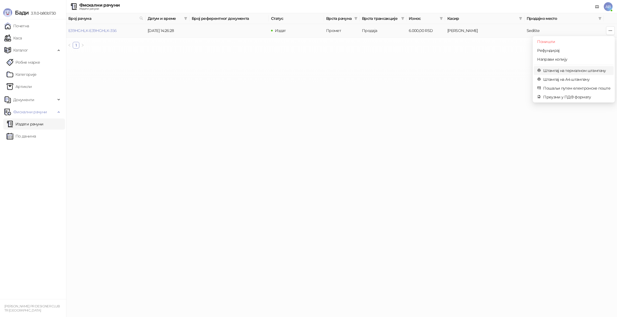
click at [592, 75] on li "Штампај на термалном штампачу" at bounding box center [574, 70] width 80 height 9
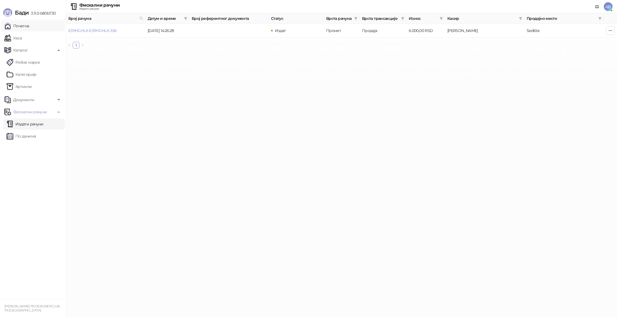
click at [29, 25] on link "Почетна" at bounding box center [16, 25] width 25 height 11
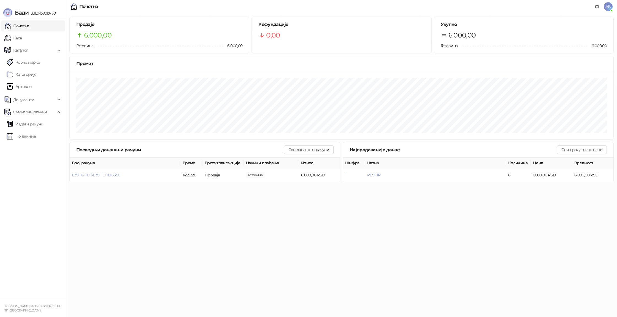
click at [605, 6] on span "AB" at bounding box center [607, 6] width 9 height 9
click at [546, 64] on link "Подешавања" at bounding box center [533, 64] width 32 height 5
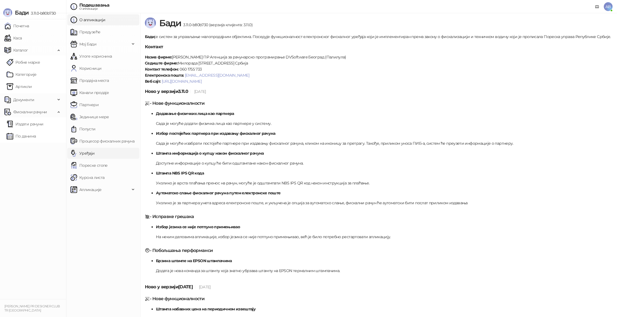
click at [95, 153] on link "Уређаји" at bounding box center [82, 153] width 24 height 11
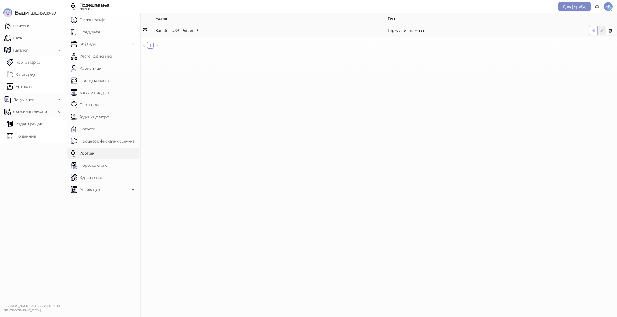
click at [595, 33] on button "button" at bounding box center [593, 30] width 9 height 9
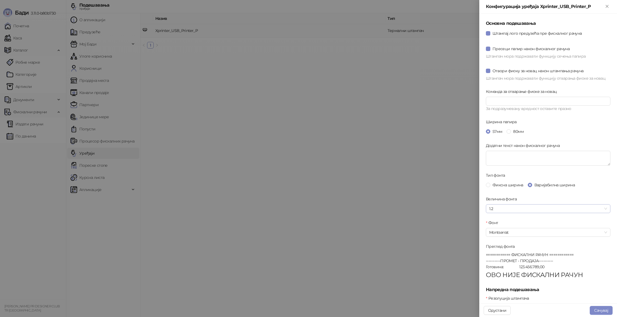
click at [521, 210] on span "1.2" at bounding box center [548, 208] width 118 height 8
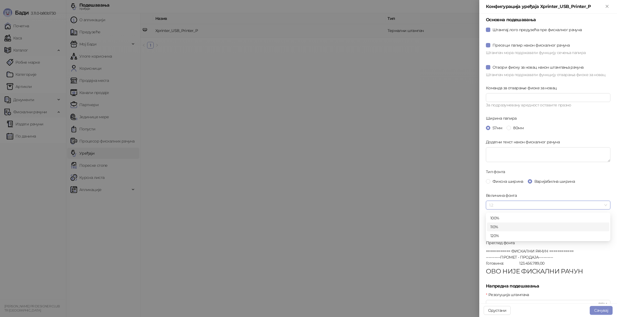
scroll to position [3, 0]
click at [514, 224] on div "110%" at bounding box center [548, 227] width 116 height 6
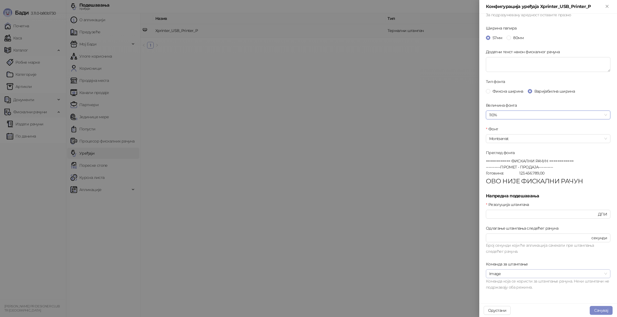
scroll to position [94, 0]
click at [536, 271] on span "Image" at bounding box center [548, 273] width 118 height 8
click at [528, 299] on div "Raster (Epson)" at bounding box center [548, 302] width 116 height 6
click at [611, 310] on button "Сачувај" at bounding box center [600, 310] width 23 height 9
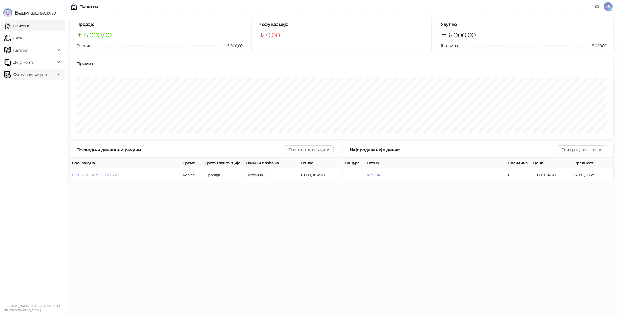
click at [29, 74] on span "Фискални рачуни" at bounding box center [30, 74] width 34 height 11
click at [32, 88] on link "Издати рачуни" at bounding box center [25, 86] width 37 height 11
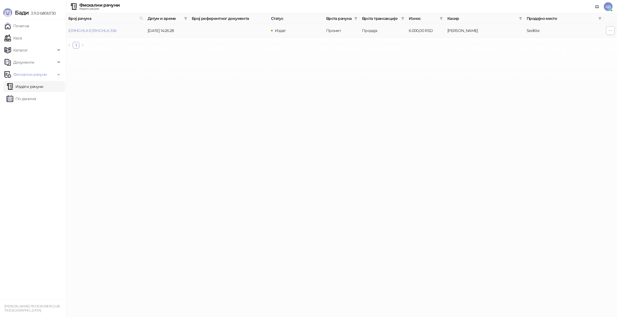
click at [607, 32] on button "button" at bounding box center [610, 30] width 9 height 9
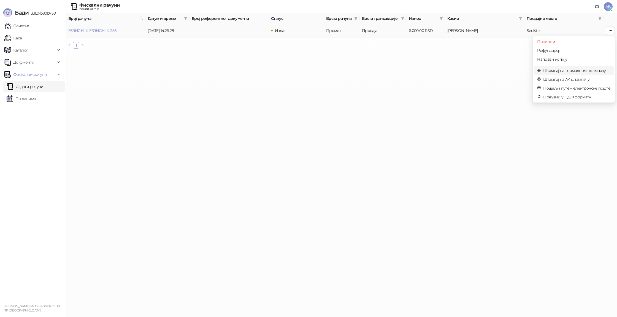
click at [588, 70] on span "Штампај на термалном штампачу" at bounding box center [576, 70] width 67 height 6
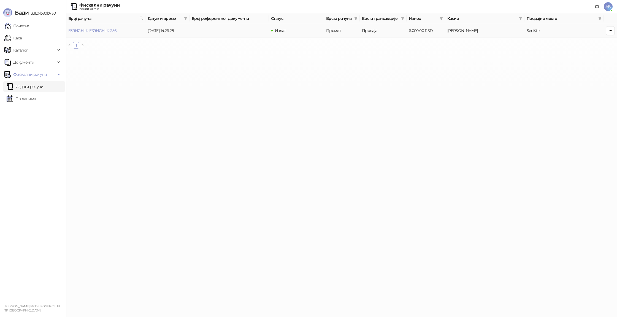
click at [608, 35] on td at bounding box center [609, 30] width 13 height 13
click at [608, 33] on span "button" at bounding box center [610, 30] width 4 height 5
click at [607, 7] on span "AB" at bounding box center [607, 6] width 9 height 9
click at [548, 63] on link "Подешавања" at bounding box center [533, 64] width 32 height 5
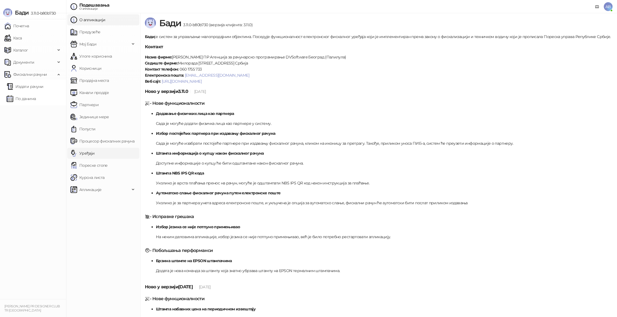
click at [95, 154] on link "Уређаји" at bounding box center [82, 153] width 24 height 11
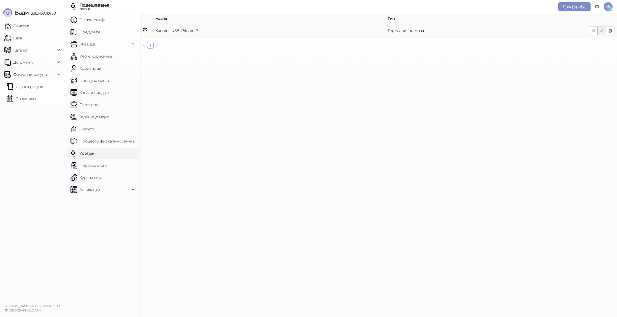
click at [592, 28] on icon "button" at bounding box center [593, 30] width 4 height 4
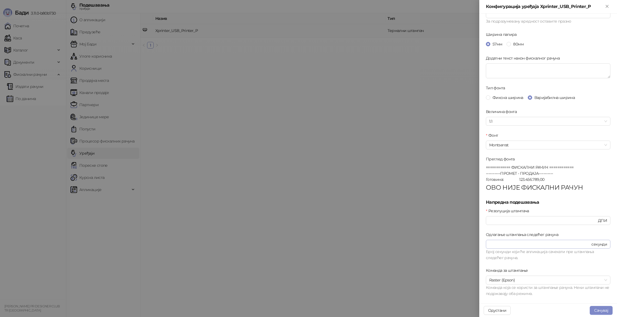
scroll to position [94, 0]
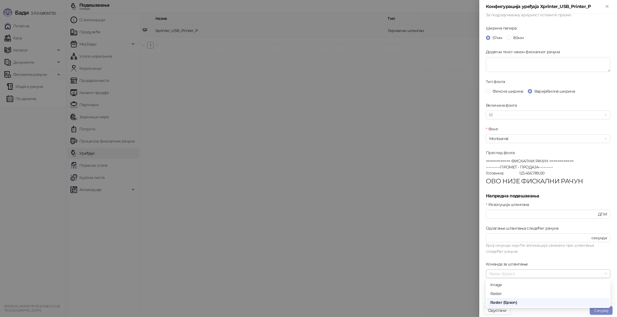
click at [513, 274] on span "Raster (Epson)" at bounding box center [548, 273] width 118 height 8
click at [513, 292] on div "Raster" at bounding box center [548, 293] width 116 height 6
click at [601, 309] on button "Сачувај" at bounding box center [600, 310] width 23 height 9
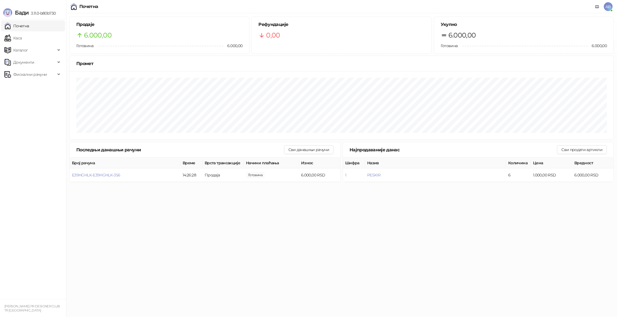
click at [604, 7] on span "AB" at bounding box center [607, 6] width 9 height 9
click at [521, 63] on link "Подешавања" at bounding box center [505, 64] width 32 height 5
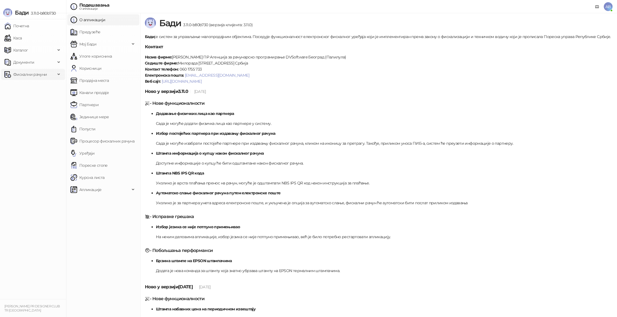
click at [27, 74] on span "Фискални рачуни" at bounding box center [30, 74] width 34 height 11
click at [38, 88] on link "Издати рачуни" at bounding box center [25, 86] width 37 height 11
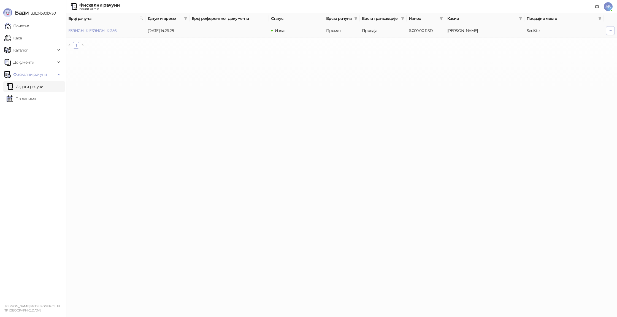
click at [610, 31] on icon "button" at bounding box center [610, 30] width 4 height 4
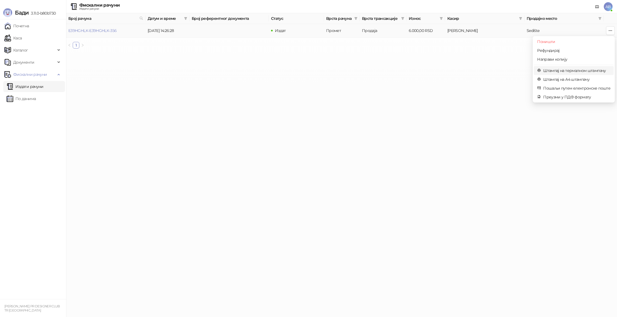
click at [573, 71] on span "Штампај на термалном штампачу" at bounding box center [576, 70] width 67 height 6
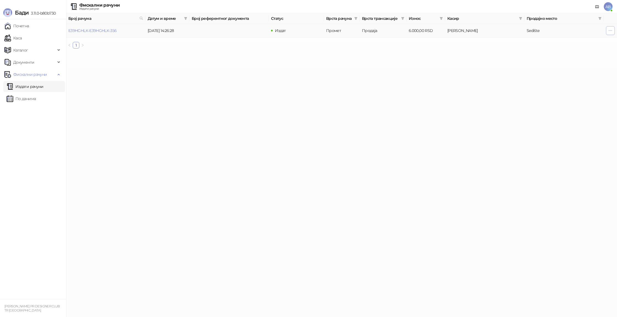
click at [607, 32] on button "button" at bounding box center [610, 30] width 9 height 9
click at [516, 53] on html "[PERSON_NAME] 3.11.0-b80b730 Почетна Каса Каталог Документи Фискални рачуни Изд…" at bounding box center [308, 26] width 617 height 53
click at [20, 38] on link "Каса" at bounding box center [12, 37] width 17 height 11
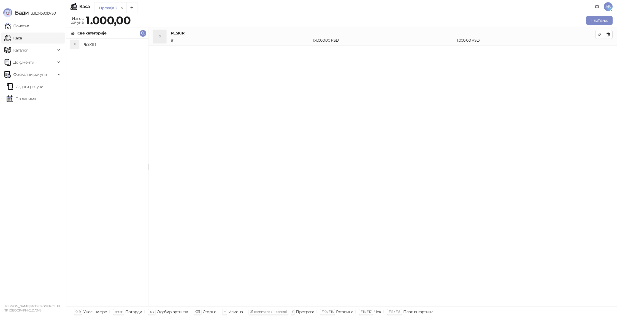
click at [604, 9] on span "AB" at bounding box center [607, 6] width 9 height 9
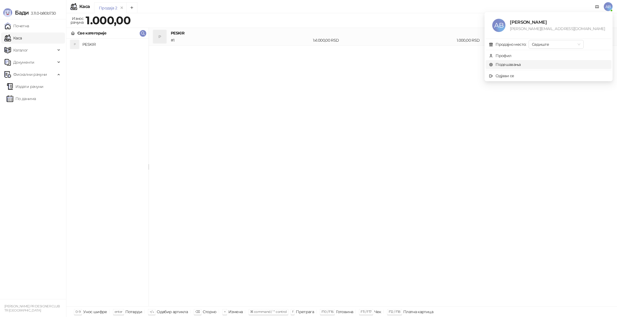
click at [521, 65] on link "Подешавања" at bounding box center [505, 64] width 32 height 5
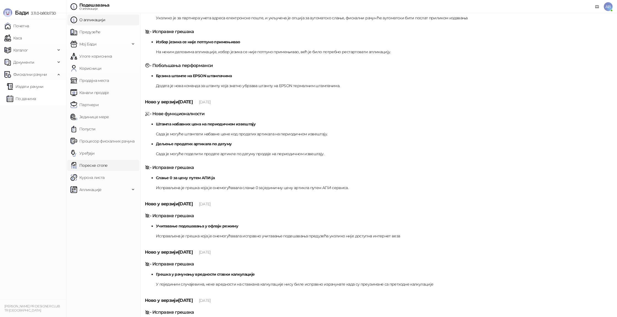
scroll to position [186, 0]
click at [95, 157] on link "Уређаји" at bounding box center [82, 153] width 24 height 11
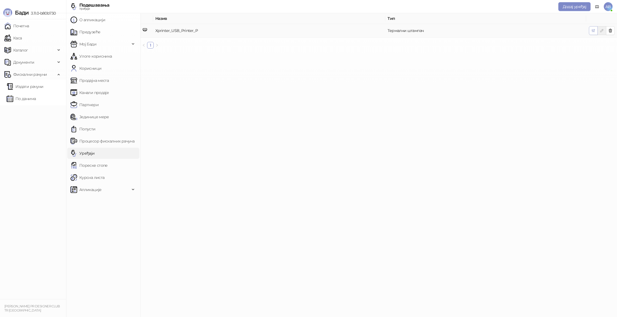
click at [592, 32] on icon "button" at bounding box center [593, 30] width 4 height 4
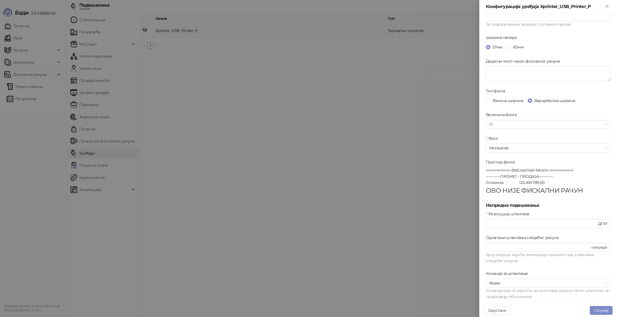
scroll to position [94, 0]
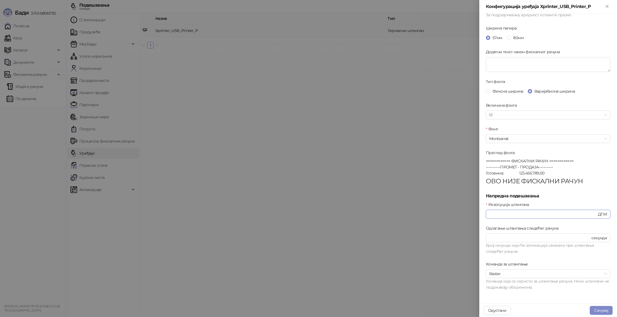
click at [537, 214] on input "***" at bounding box center [543, 214] width 108 height 6
type input "*"
type input "***"
click at [564, 192] on form "Основна подешавања Штампај лого предузећа пре фискалног рачуна Пресеци папир на…" at bounding box center [548, 107] width 124 height 363
click at [538, 273] on span "Raster" at bounding box center [548, 273] width 118 height 8
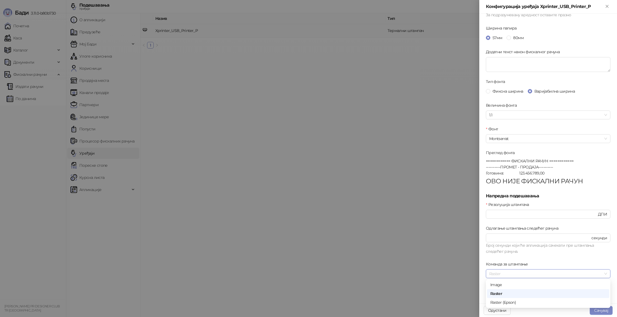
click at [537, 274] on span "Raster" at bounding box center [548, 273] width 118 height 8
click at [516, 294] on div "Raster" at bounding box center [548, 293] width 116 height 6
click at [604, 308] on button "Сачувај" at bounding box center [600, 310] width 23 height 9
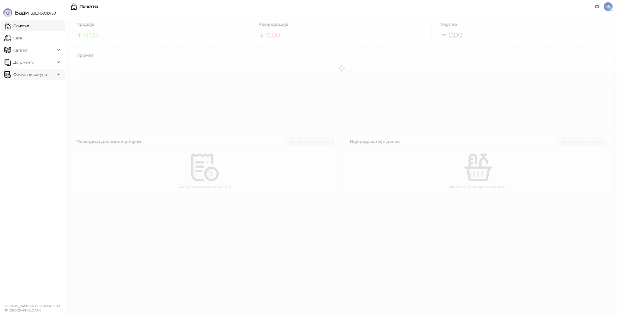
click at [26, 78] on span "Фискални рачуни" at bounding box center [30, 74] width 34 height 11
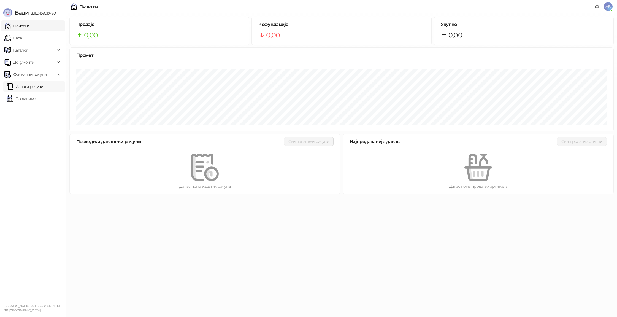
click at [28, 90] on link "Издати рачуни" at bounding box center [25, 86] width 37 height 11
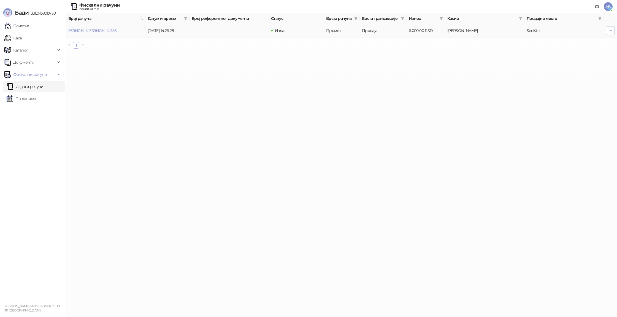
click at [612, 28] on icon "button" at bounding box center [610, 30] width 4 height 4
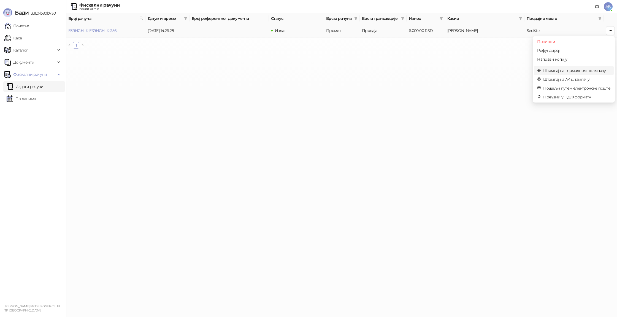
click at [565, 70] on span "Штампај на термалном штампачу" at bounding box center [576, 70] width 67 height 6
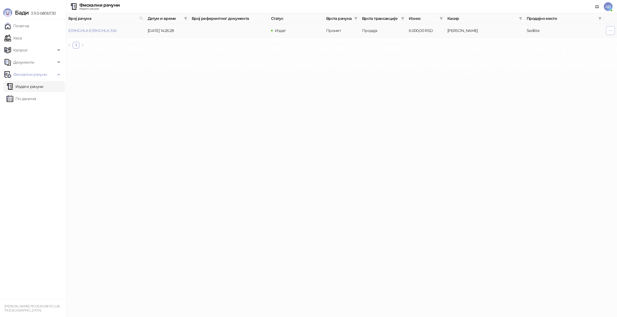
click at [610, 31] on icon "button" at bounding box center [610, 30] width 4 height 4
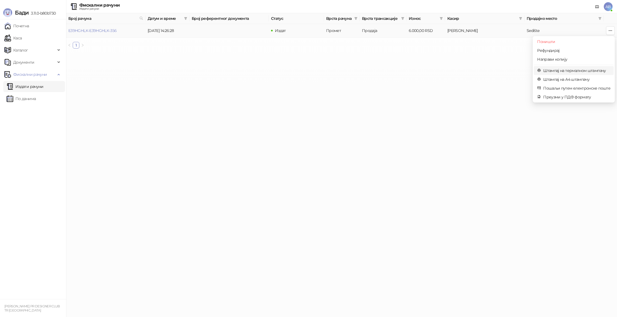
click at [581, 70] on span "Штампај на термалном штампачу" at bounding box center [576, 70] width 67 height 6
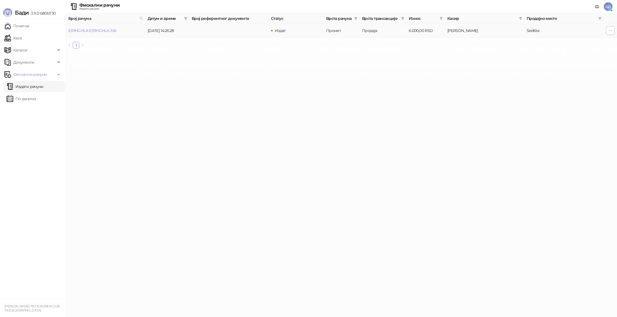
click at [607, 33] on button "button" at bounding box center [610, 30] width 9 height 9
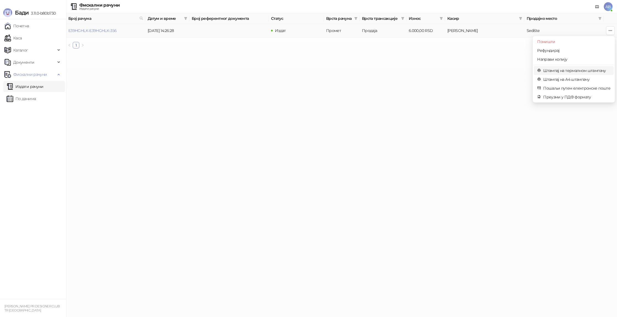
click at [592, 70] on span "Штампај на термалном штампачу" at bounding box center [576, 70] width 67 height 6
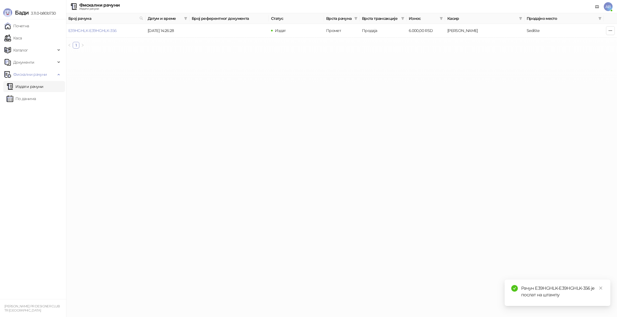
click at [527, 291] on div "Рачун E39HGHLK-E39HGHLK-356 је послат на штампу" at bounding box center [562, 291] width 83 height 13
click at [524, 53] on html "Бади 3.11.0-b80b730 Почетна Каса Каталог Документи Фискални рачуни Издати рачун…" at bounding box center [308, 26] width 617 height 53
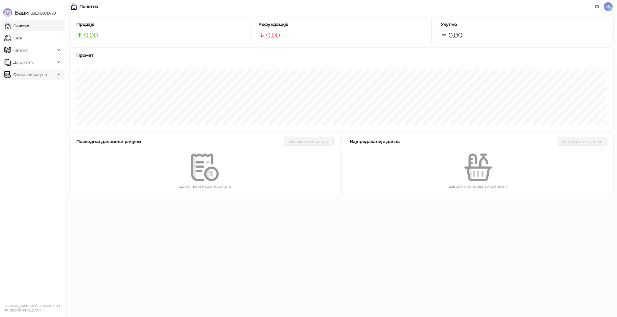
click at [33, 74] on span "Фискални рачуни" at bounding box center [30, 74] width 34 height 11
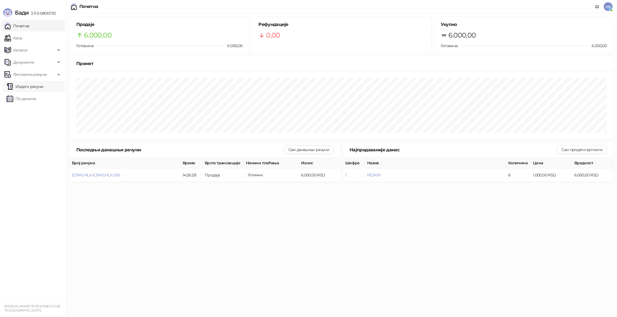
click at [38, 88] on link "Издати рачуни" at bounding box center [25, 86] width 37 height 11
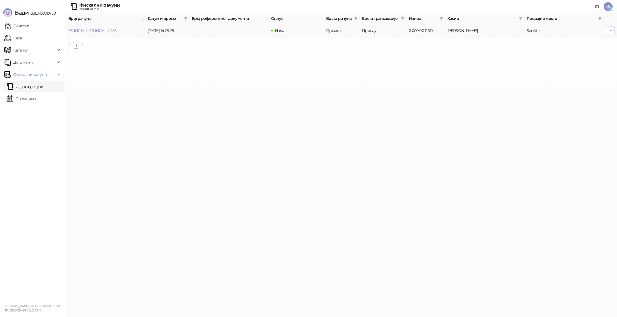
click at [609, 34] on button "button" at bounding box center [610, 30] width 9 height 9
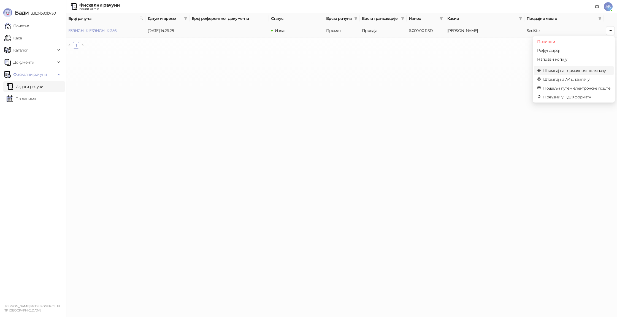
click at [573, 74] on li "Штампај на термалном штампачу" at bounding box center [574, 70] width 80 height 9
